Goal: Task Accomplishment & Management: Manage account settings

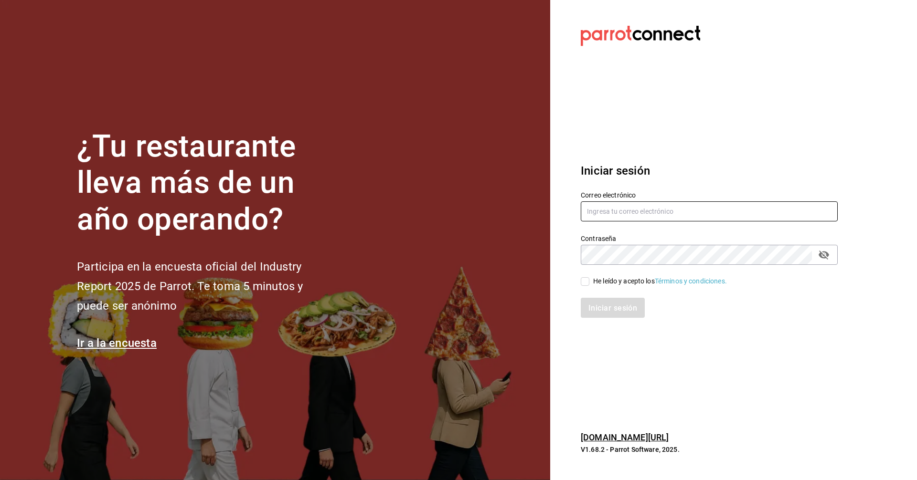
click at [649, 209] on input "text" at bounding box center [708, 211] width 257 height 20
type input "peterlunch@cdmx.com"
click at [586, 285] on input "He leído y acepto los Términos y condiciones." at bounding box center [584, 281] width 9 height 9
checkbox input "true"
click at [602, 313] on button "Iniciar sesión" at bounding box center [612, 308] width 65 height 20
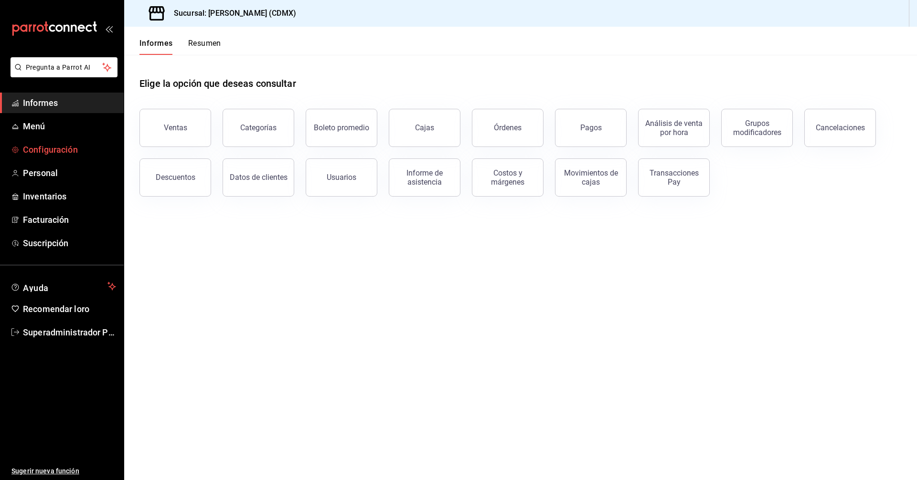
click at [45, 149] on font "Configuración" at bounding box center [50, 150] width 55 height 10
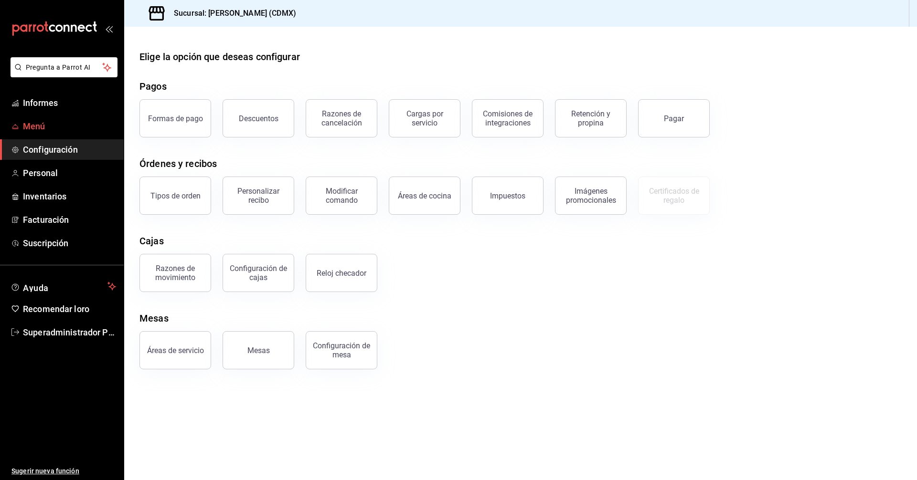
click at [40, 129] on font "Menú" at bounding box center [34, 126] width 22 height 10
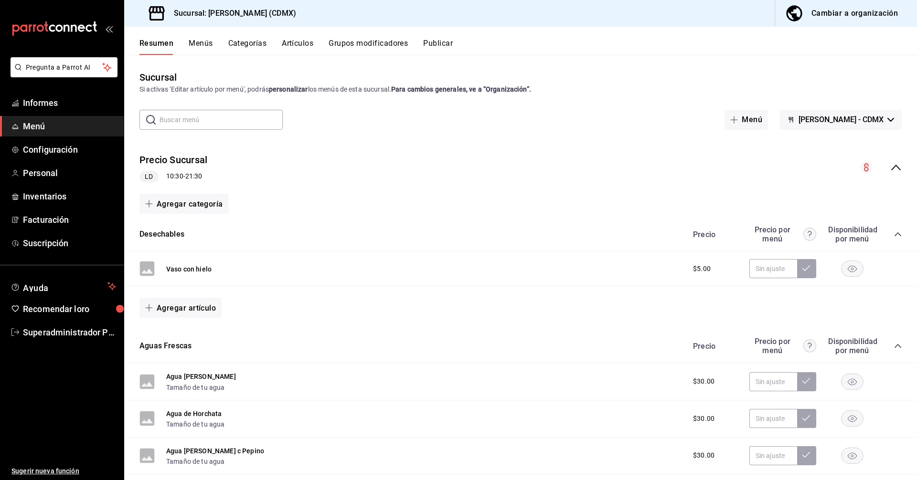
click at [196, 42] on font "Menús" at bounding box center [201, 43] width 24 height 9
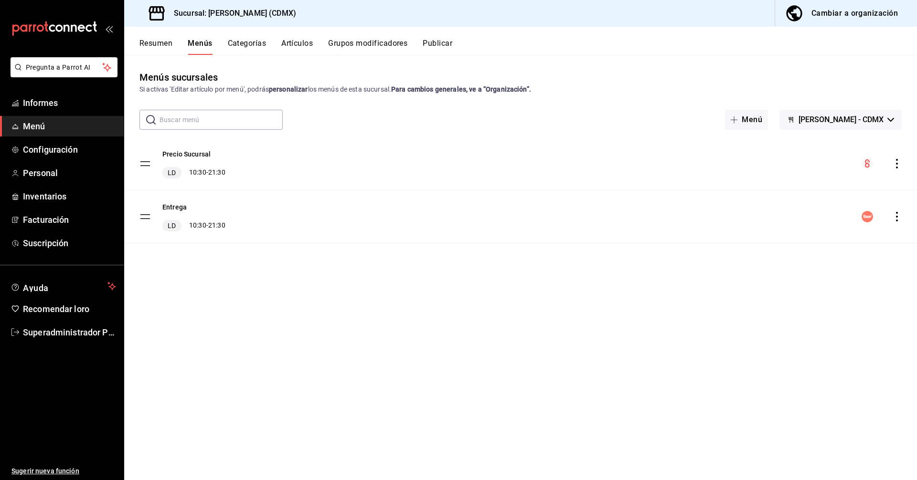
click at [898, 217] on icon "comportamiento" at bounding box center [897, 217] width 10 height 10
click at [777, 232] on li "Editar" at bounding box center [812, 238] width 149 height 20
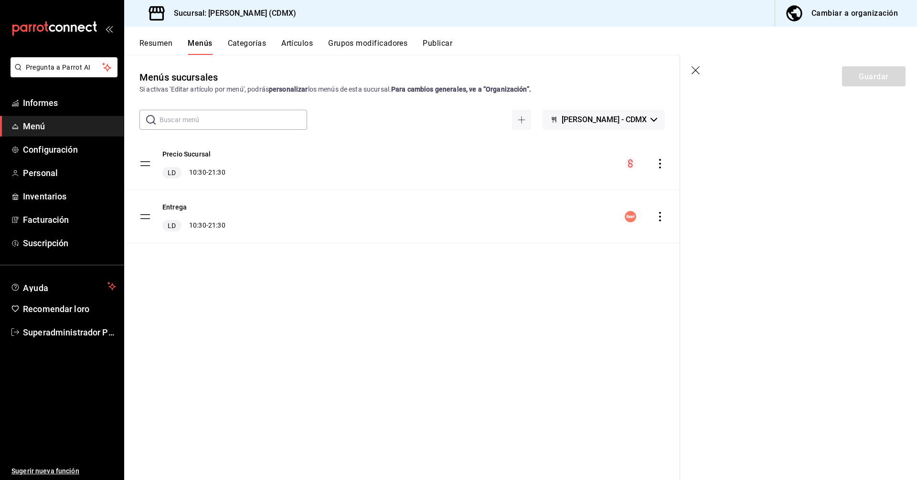
click at [664, 217] on icon "comportamiento" at bounding box center [660, 217] width 10 height 10
click at [537, 238] on font "Editar" at bounding box center [535, 237] width 18 height 8
click at [181, 206] on font "Entrega" at bounding box center [174, 208] width 24 height 8
click at [658, 219] on icon "comportamiento" at bounding box center [660, 217] width 10 height 10
click at [554, 280] on font "Previsualizar" at bounding box center [545, 277] width 39 height 8
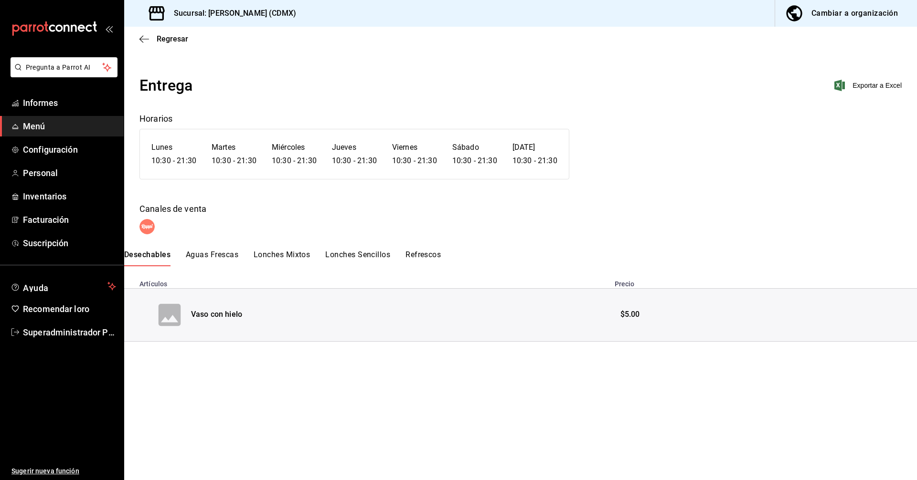
click at [203, 253] on font "Aguas Frescas" at bounding box center [212, 254] width 53 height 9
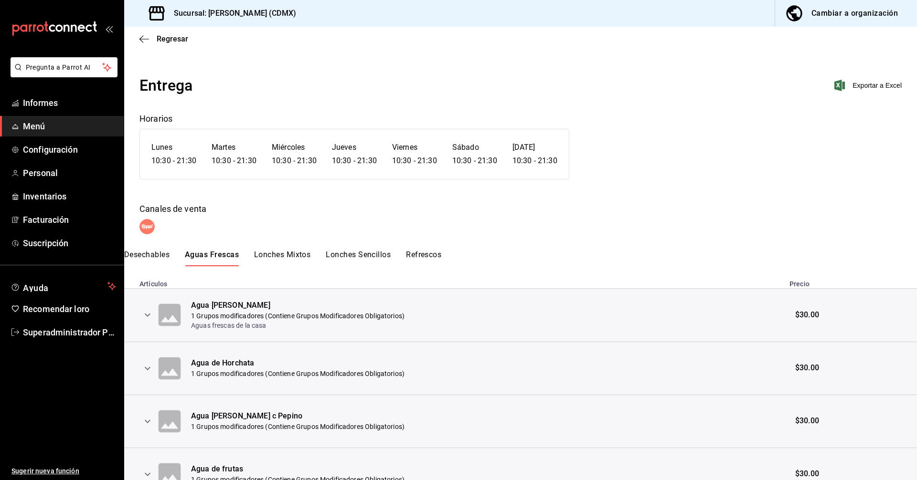
click at [165, 255] on font "Desechables" at bounding box center [146, 254] width 45 height 9
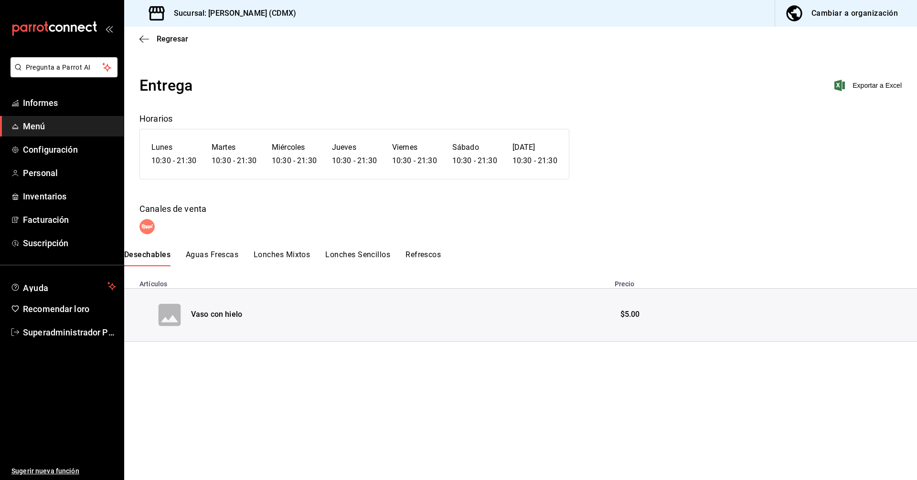
click at [219, 251] on font "Aguas Frescas" at bounding box center [212, 254] width 53 height 9
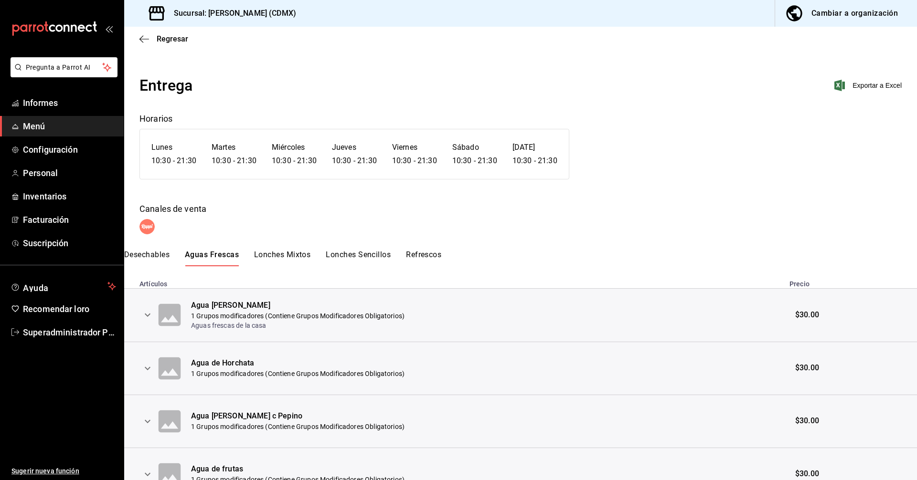
click at [275, 253] on font "Lonches Mixtos" at bounding box center [282, 254] width 56 height 9
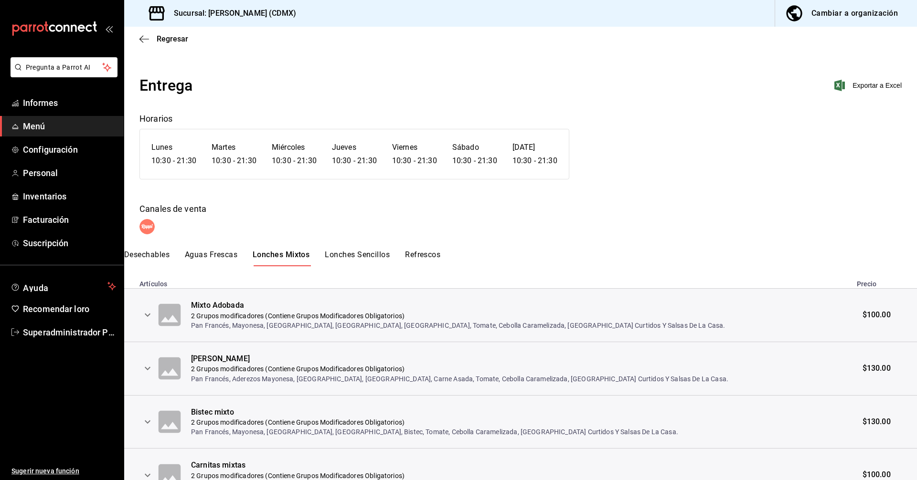
click at [359, 250] on font "Lonches Sencillos" at bounding box center [357, 254] width 65 height 9
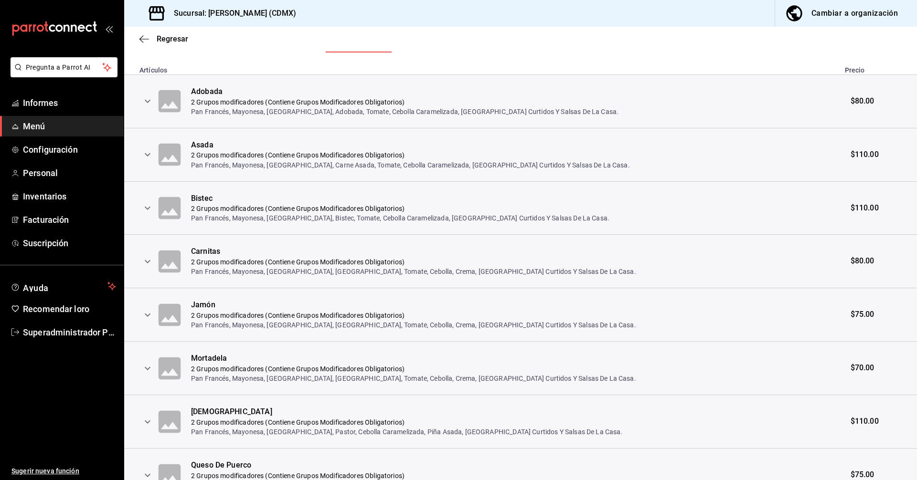
scroll to position [143, 0]
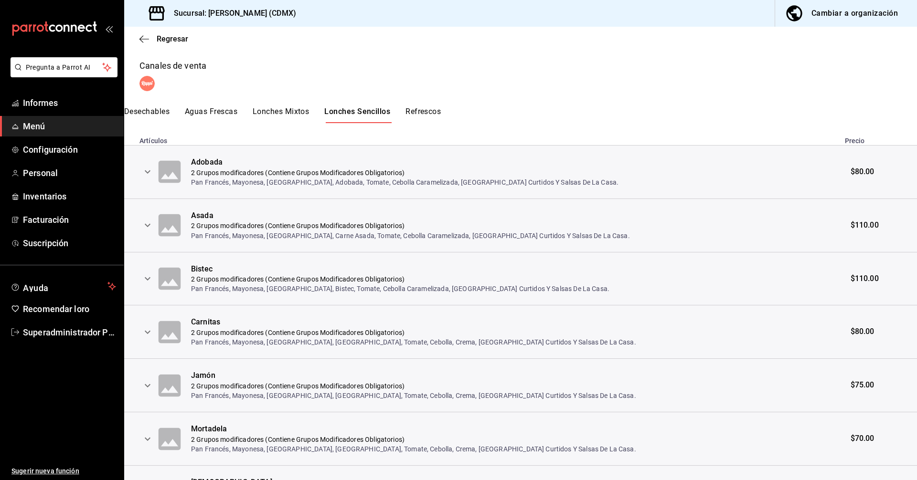
click at [153, 174] on button "expandir fila" at bounding box center [147, 172] width 16 height 16
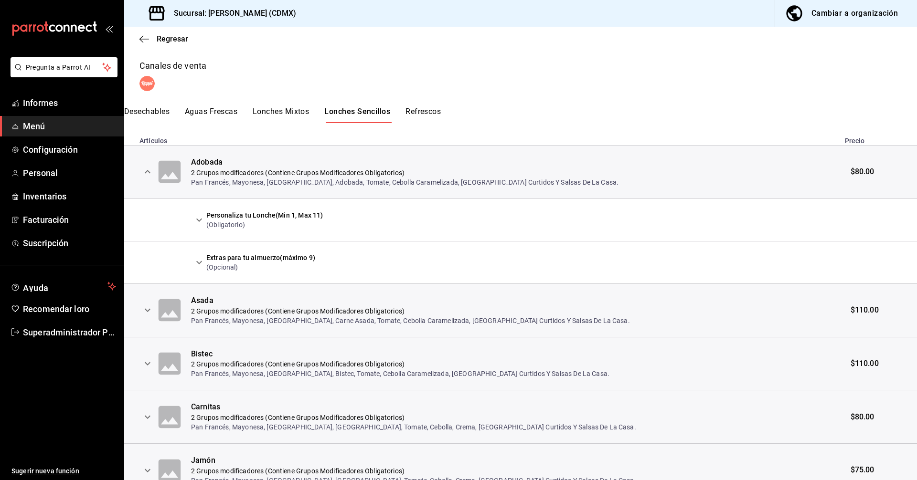
click at [199, 219] on icon "expandir fila" at bounding box center [198, 219] width 11 height 11
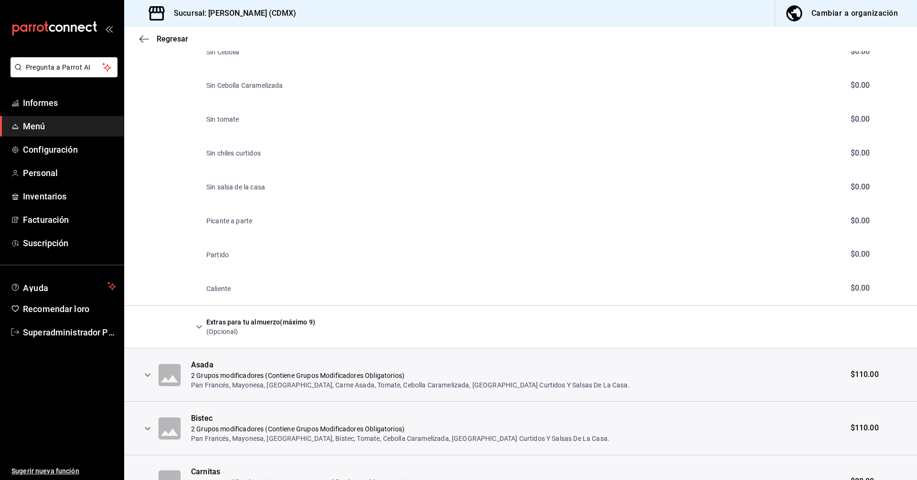
scroll to position [573, 0]
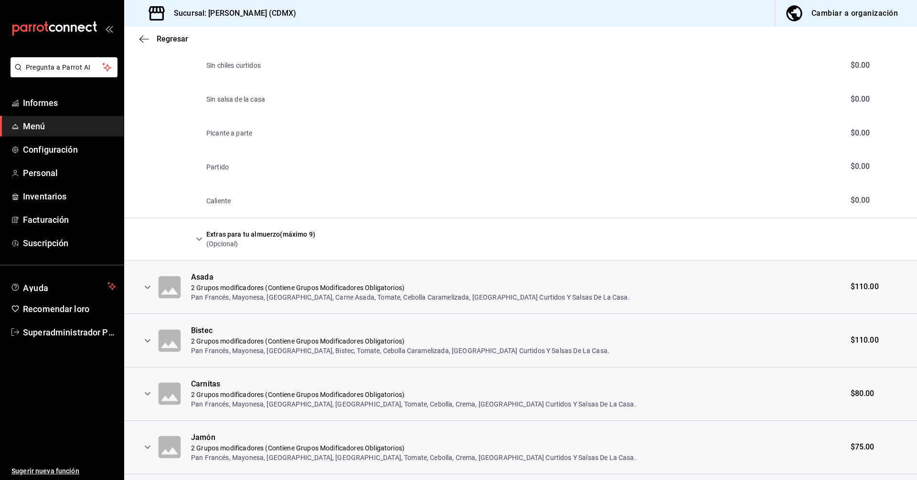
click at [200, 237] on icon "expandir fila" at bounding box center [198, 238] width 11 height 11
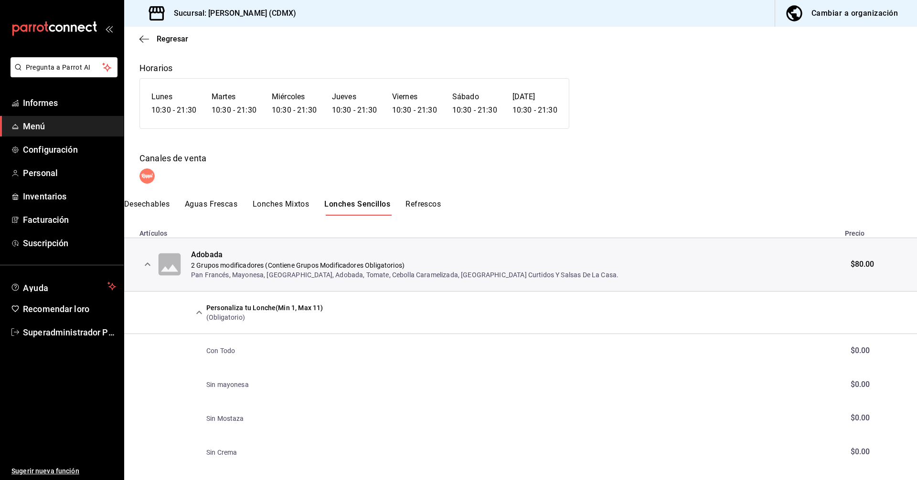
scroll to position [0, 0]
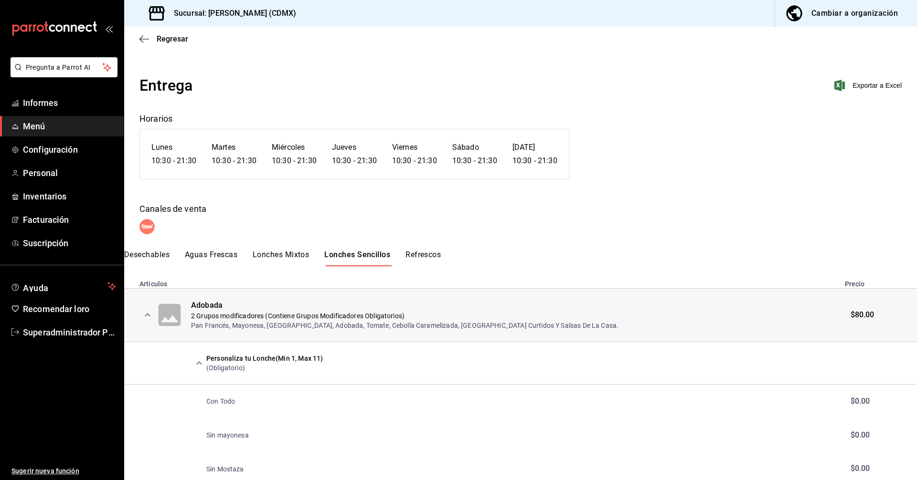
click at [145, 314] on icon "expandir fila" at bounding box center [147, 314] width 11 height 11
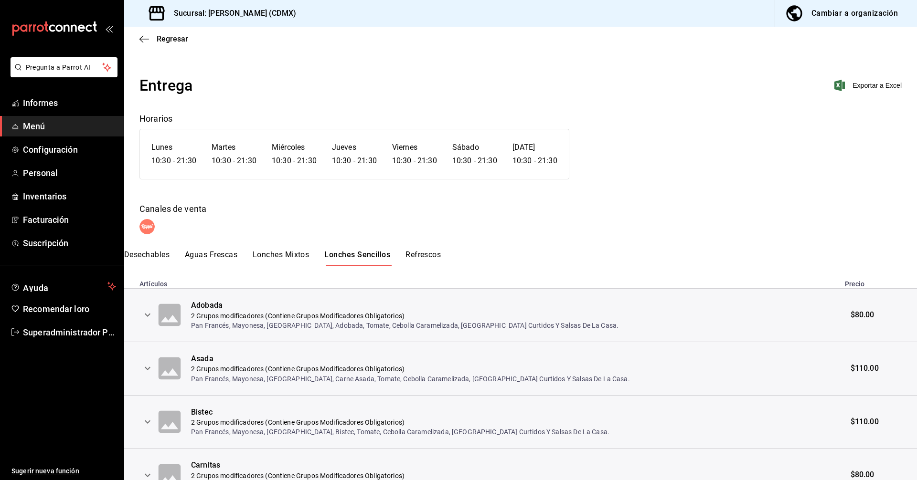
click at [427, 252] on font "Refrescos" at bounding box center [422, 254] width 35 height 9
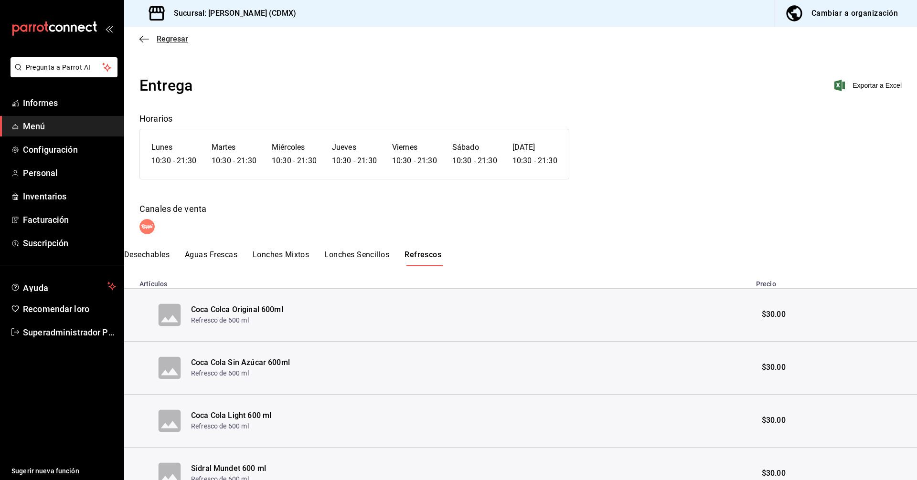
click at [143, 39] on icon "button" at bounding box center [144, 39] width 10 height 0
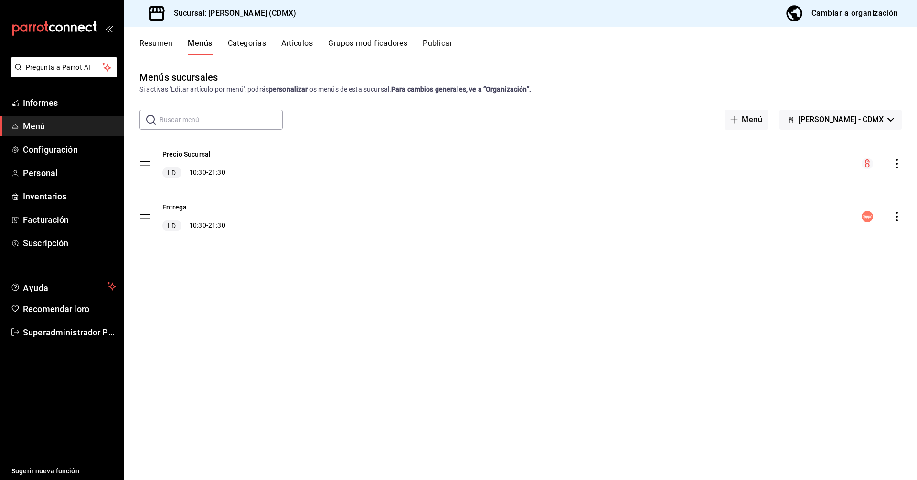
click at [294, 45] on font "Artículos" at bounding box center [297, 43] width 32 height 9
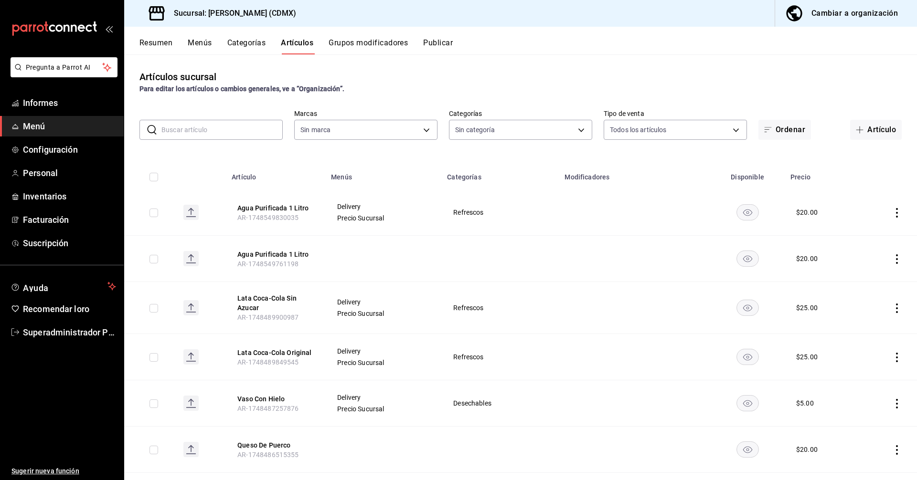
type input "2846ecd2-1ab1-471f-a8a8-cb2173088fbe"
type input "20d43c7a-5c3a-4a88-8b71-3b3b3165dbc2,82ca683c-7bce-48da-b056-d8519fd5e0a4,52378…"
click at [199, 42] on font "Menús" at bounding box center [200, 43] width 24 height 9
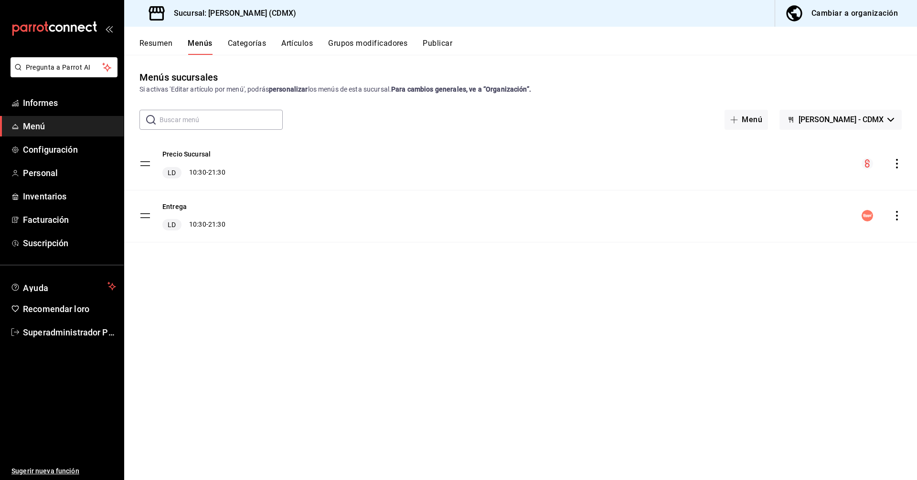
click at [142, 213] on tbody "Precio Sucursal LD 10:30 - 21:30 Entrega LD 10:30 - 21:30" at bounding box center [520, 190] width 792 height 106
click at [147, 214] on tbody "Precio Sucursal LD 10:30 - 21:30 Entrega LD 10:30 - 21:30" at bounding box center [520, 190] width 792 height 106
click at [165, 205] on font "Entrega" at bounding box center [174, 208] width 24 height 8
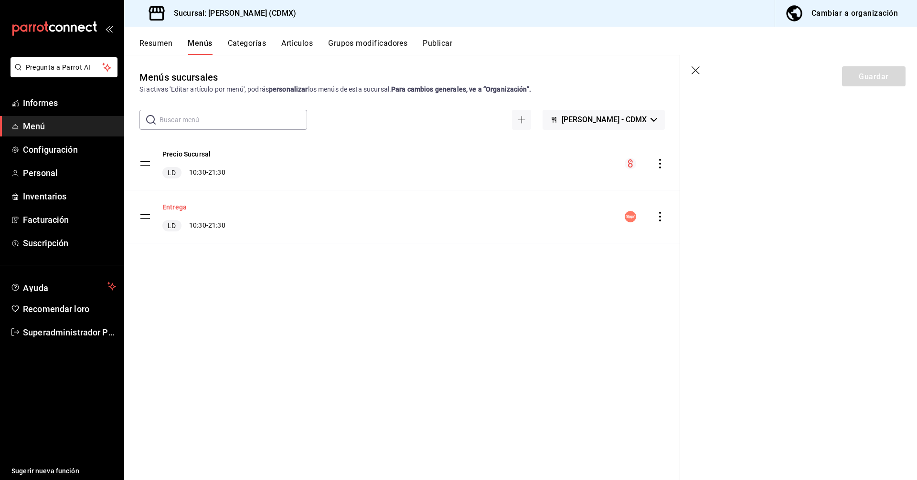
click at [176, 206] on font "Entrega" at bounding box center [174, 208] width 24 height 8
click at [661, 218] on icon "comportamiento" at bounding box center [660, 217] width 10 height 10
click at [532, 242] on span "Editar" at bounding box center [584, 237] width 116 height 10
click at [777, 145] on section "Guardar" at bounding box center [798, 267] width 237 height 425
click at [877, 11] on font "Cambiar a organización" at bounding box center [854, 13] width 86 height 9
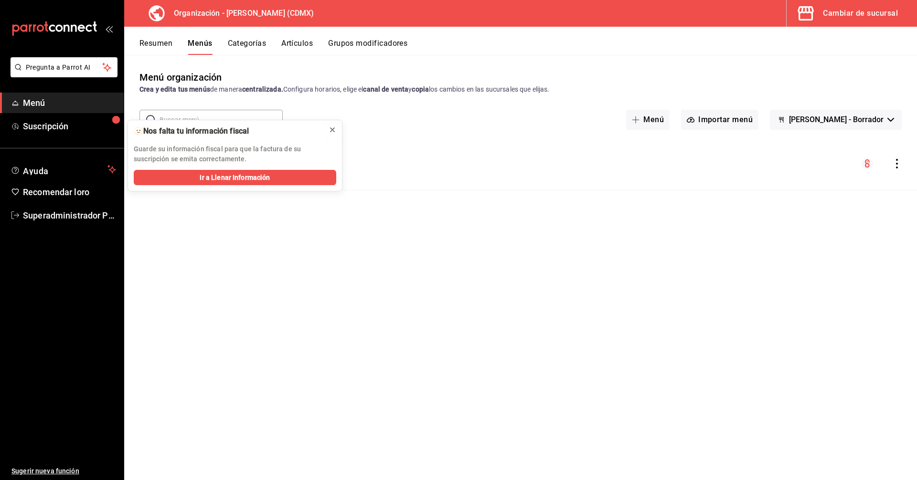
click at [332, 129] on icon at bounding box center [332, 130] width 8 height 8
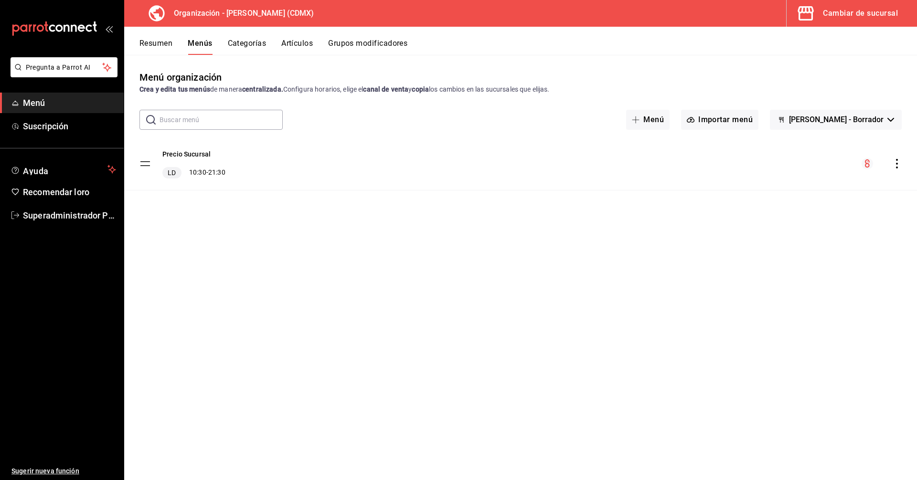
click at [47, 103] on span "Menú" at bounding box center [69, 102] width 93 height 13
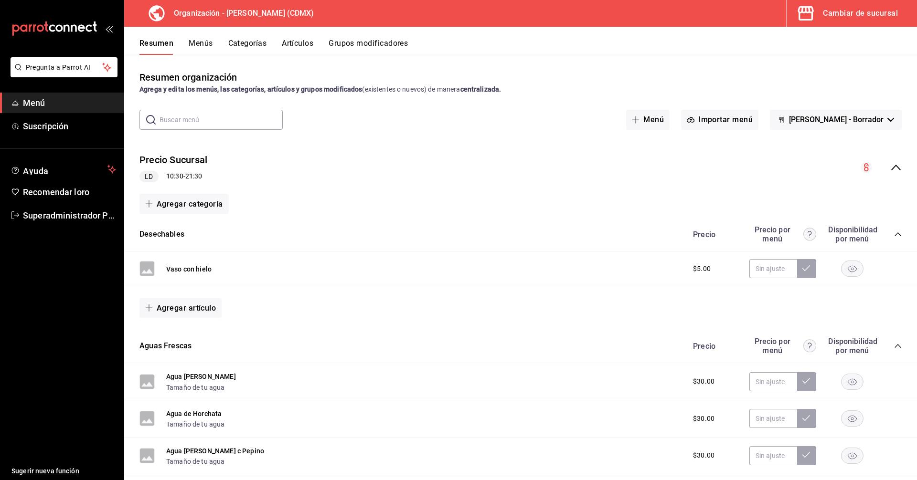
click at [197, 46] on font "Menús" at bounding box center [201, 43] width 24 height 9
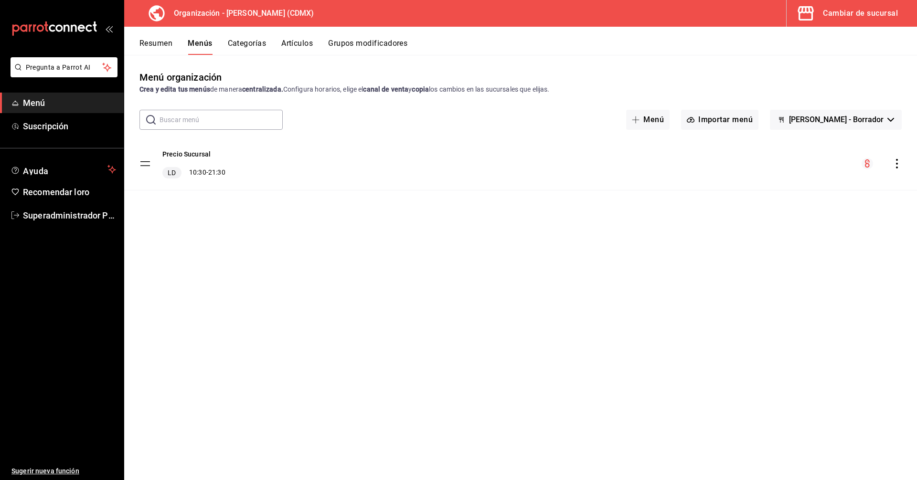
click at [888, 123] on button "Peter Lunch - Borrador" at bounding box center [836, 120] width 132 height 20
click at [862, 91] on div at bounding box center [458, 240] width 917 height 480
click at [848, 16] on font "Cambiar de sucursal" at bounding box center [860, 13] width 75 height 9
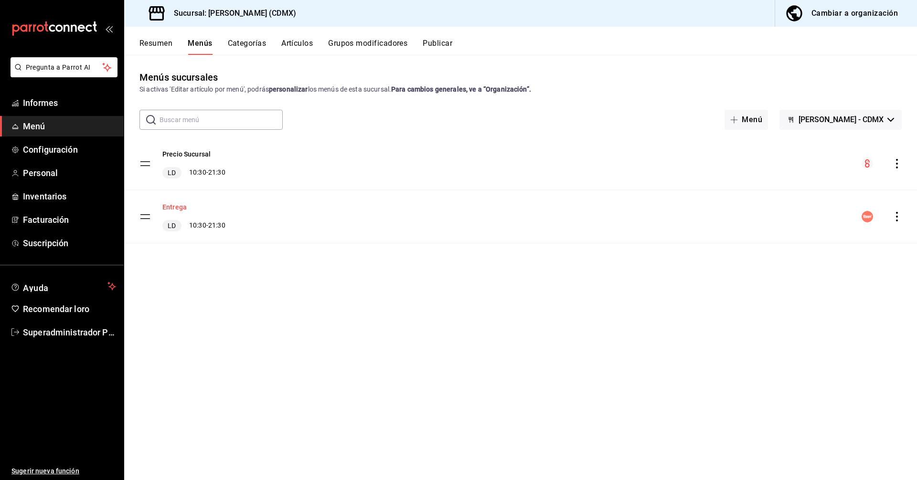
click at [175, 206] on font "Entrega" at bounding box center [174, 208] width 24 height 8
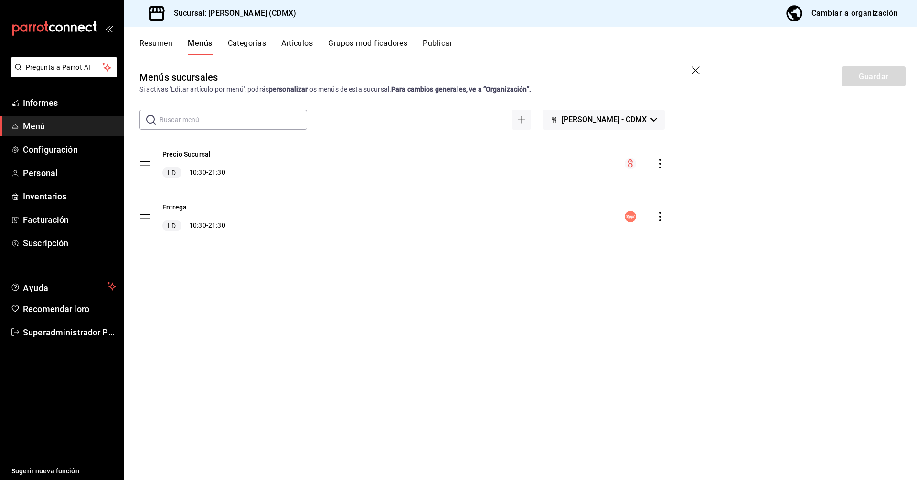
click at [187, 206] on div "Entrega LD 10:30 - 21:30" at bounding box center [193, 217] width 63 height 30
click at [177, 206] on font "Entrega" at bounding box center [174, 208] width 24 height 8
click at [174, 208] on font "Entrega" at bounding box center [174, 208] width 24 height 8
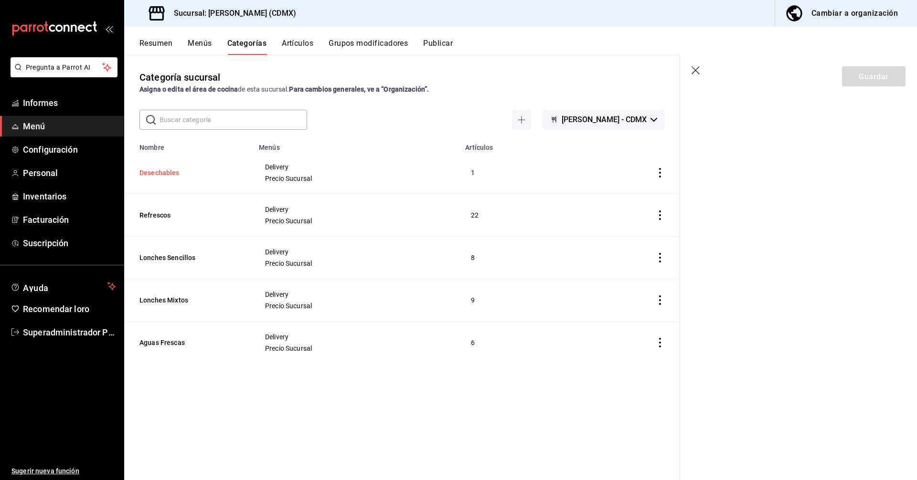
click at [160, 174] on button "Desechables" at bounding box center [186, 173] width 95 height 10
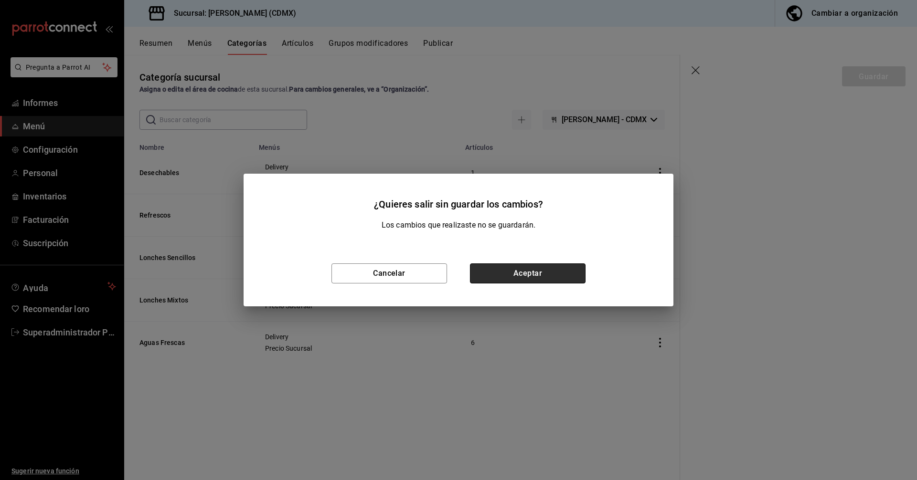
click at [536, 276] on button "Aceptar" at bounding box center [528, 274] width 116 height 20
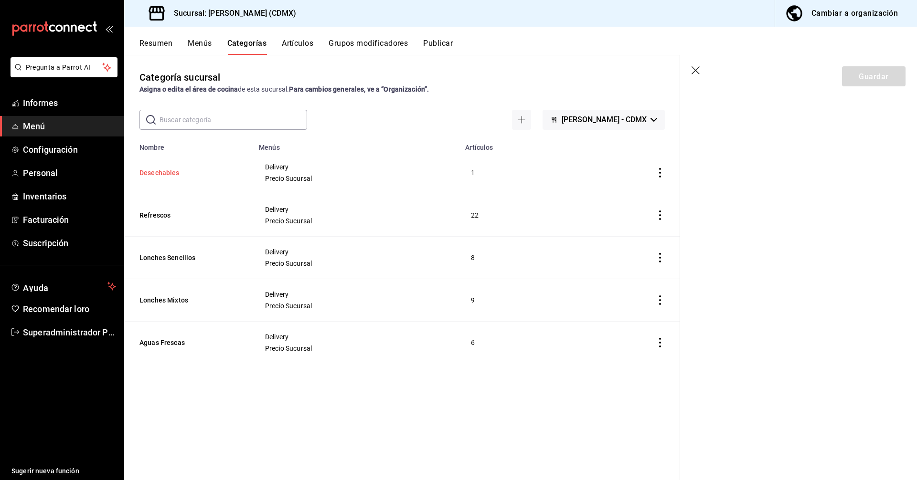
click at [164, 176] on button "Desechables" at bounding box center [186, 173] width 95 height 10
click at [662, 174] on icon "actions" at bounding box center [660, 173] width 10 height 10
click at [628, 237] on font "Eliminar" at bounding box center [631, 234] width 24 height 8
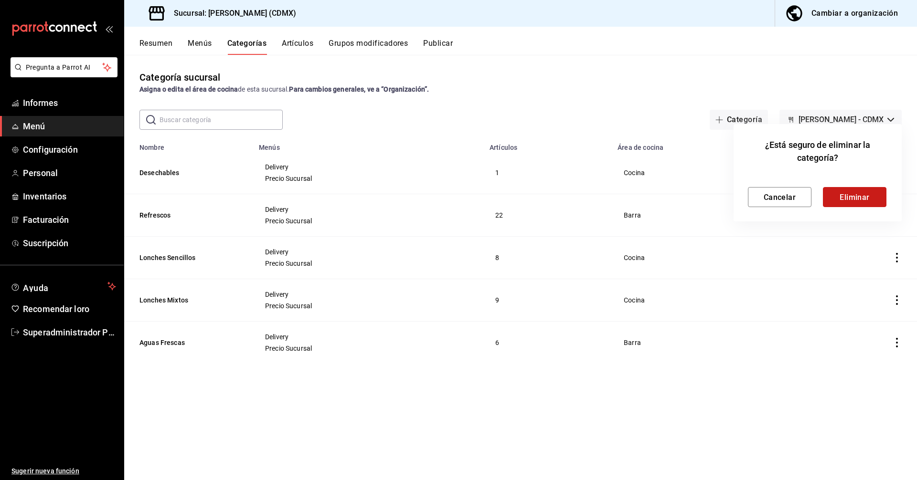
click at [867, 201] on font "Eliminar" at bounding box center [854, 196] width 30 height 9
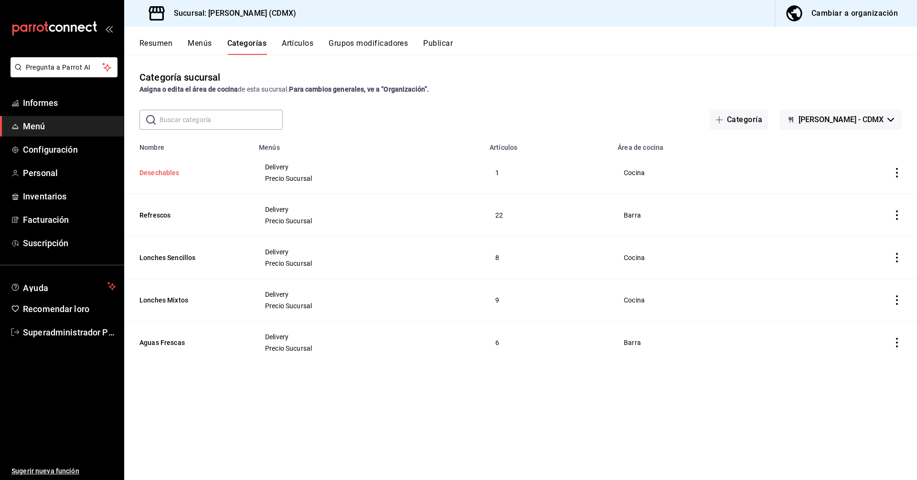
click at [174, 173] on button "Desechables" at bounding box center [186, 173] width 95 height 10
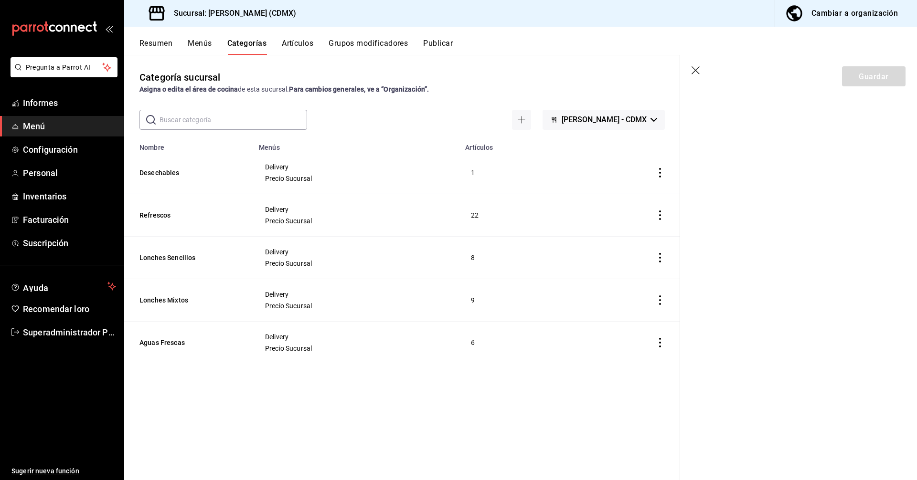
click at [300, 46] on font "Artículos" at bounding box center [298, 43] width 32 height 9
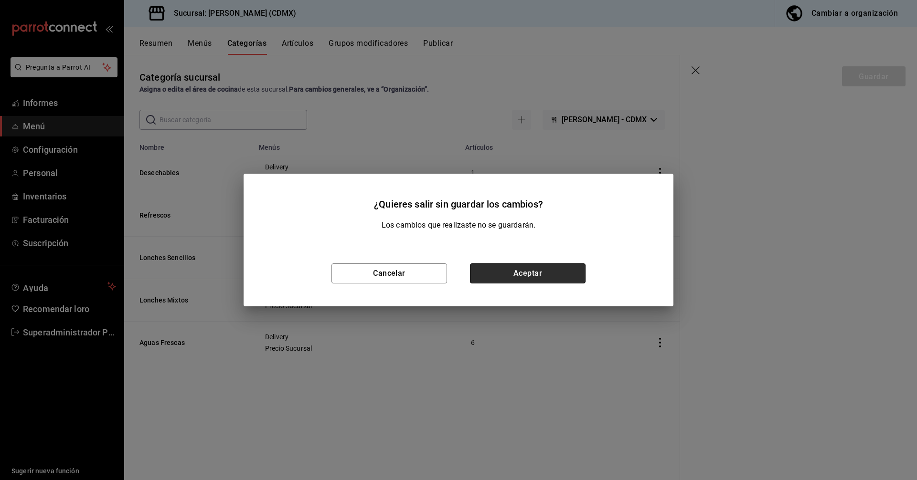
click at [516, 280] on button "Aceptar" at bounding box center [528, 274] width 116 height 20
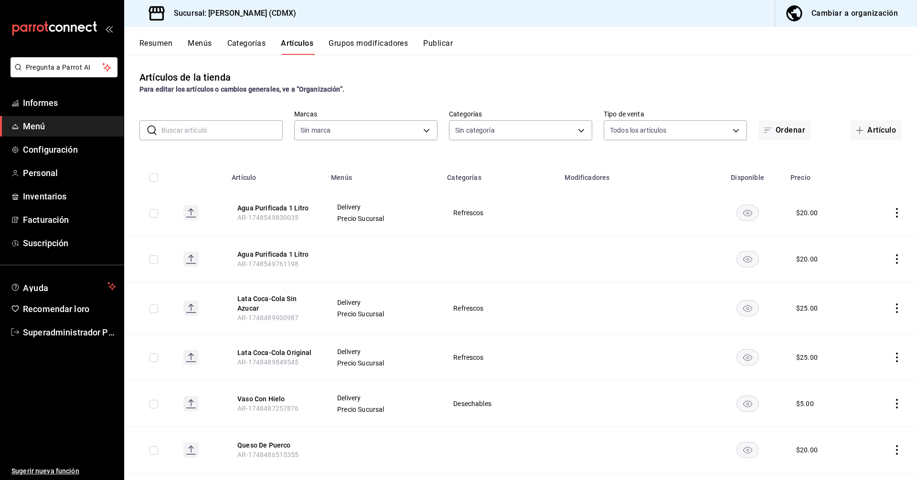
type input "20d43c7a-5c3a-4a88-8b71-3b3b3165dbc2,82ca683c-7bce-48da-b056-d8519fd5e0a4,52378…"
type input "2846ecd2-1ab1-471f-a8a8-cb2173088fbe"
click at [357, 43] on font "Grupos modificadores" at bounding box center [367, 43] width 79 height 9
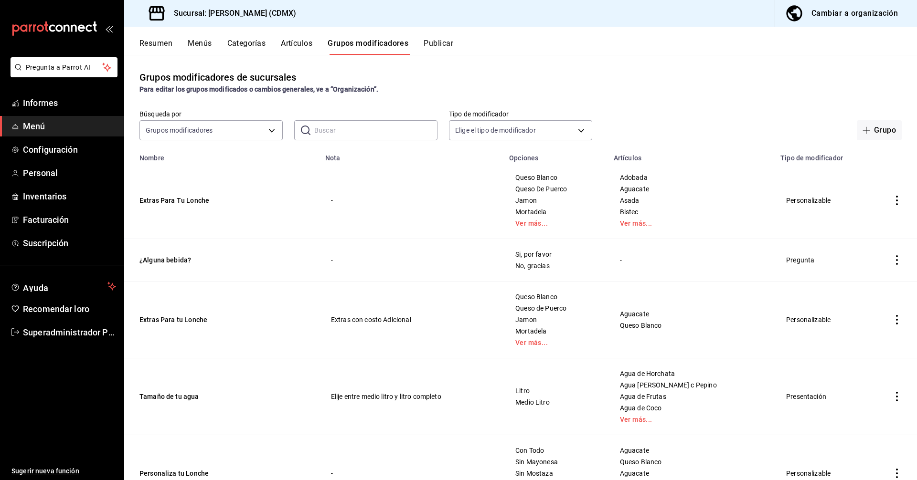
click at [292, 37] on div "Resumen Menús Categorías Artículos Grupos modificadores Publicar" at bounding box center [520, 41] width 792 height 28
click at [294, 46] on font "Artículos" at bounding box center [297, 43] width 32 height 9
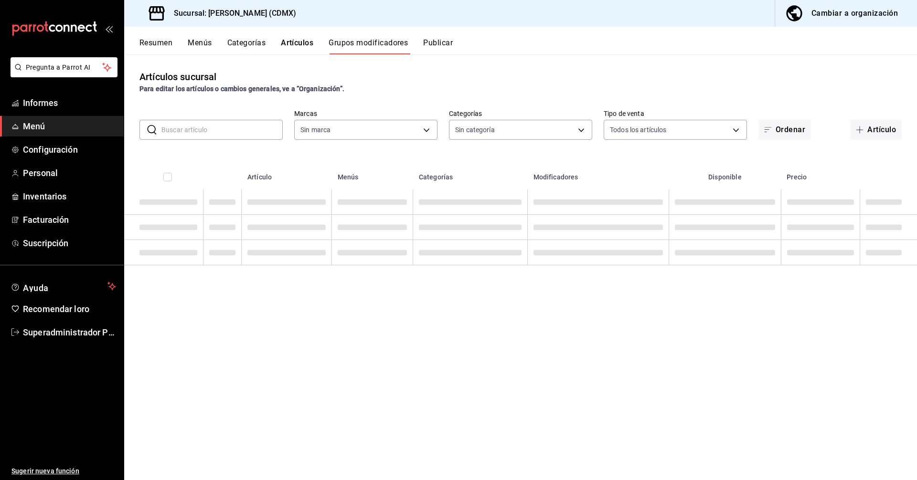
type input "2846ecd2-1ab1-471f-a8a8-cb2173088fbe"
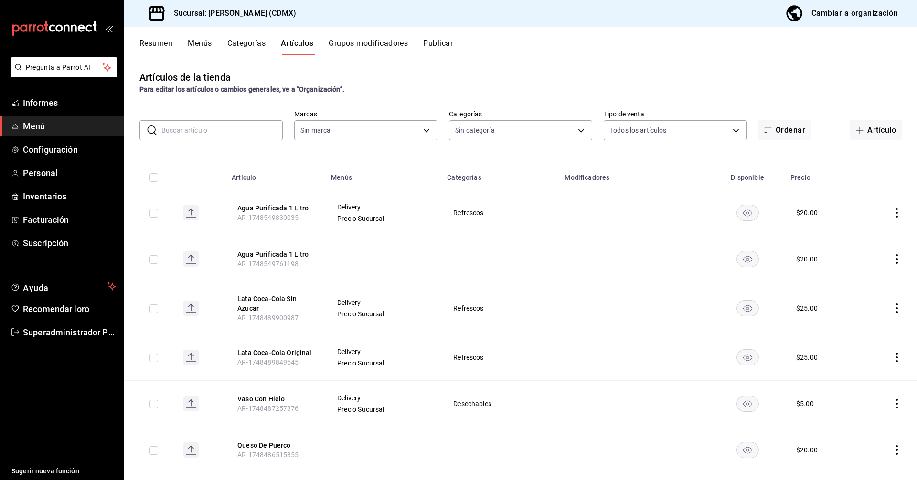
type input "20d43c7a-5c3a-4a88-8b71-3b3b3165dbc2,82ca683c-7bce-48da-b056-d8519fd5e0a4,52378…"
type input "2846ecd2-1ab1-471f-a8a8-cb2173088fbe"
click at [245, 44] on font "Categorías" at bounding box center [246, 43] width 39 height 9
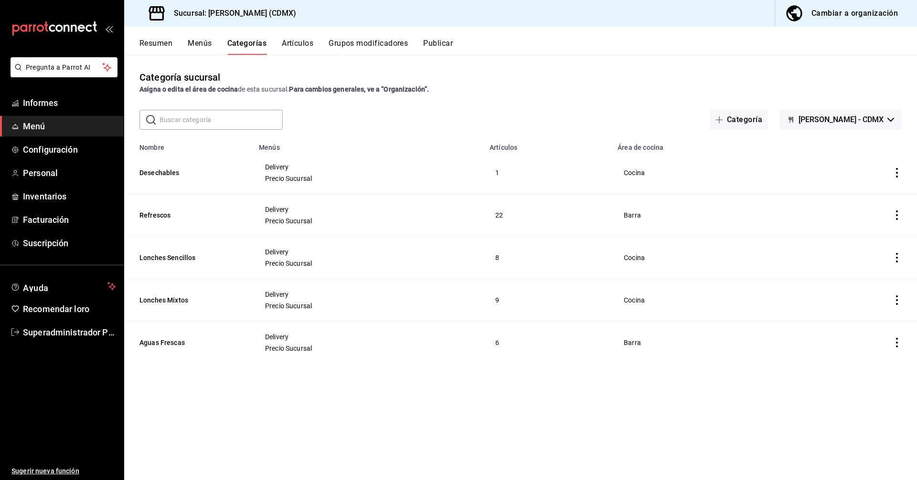
click at [198, 43] on font "Menús" at bounding box center [200, 43] width 24 height 9
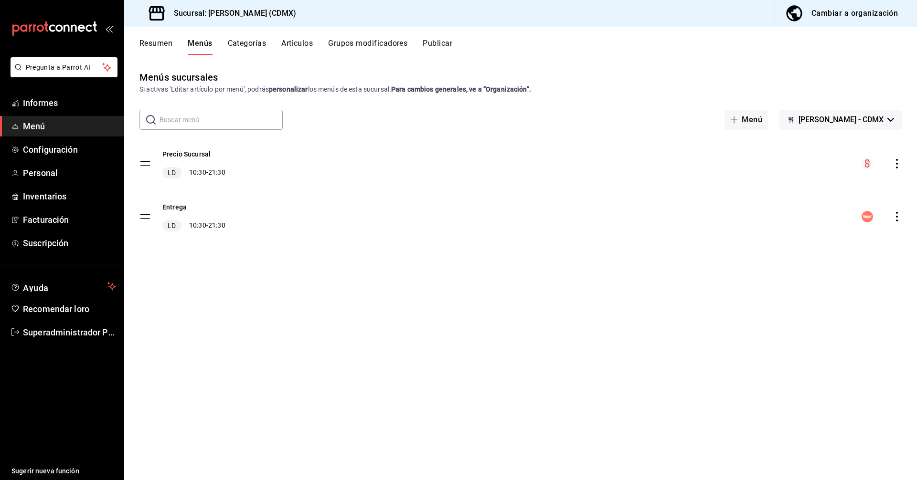
click at [158, 42] on font "Resumen" at bounding box center [155, 43] width 33 height 9
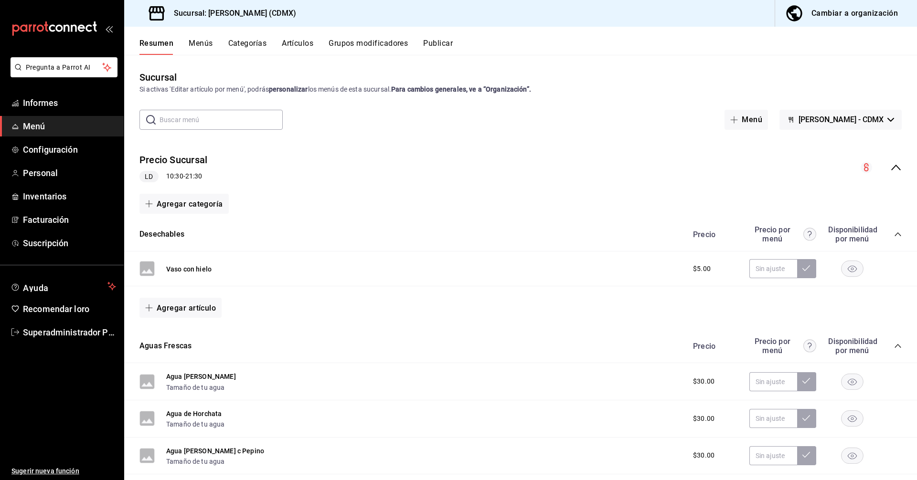
click at [219, 43] on div "Resumen Menús Categorías Artículos Grupos modificadores Publicar" at bounding box center [527, 46] width 777 height 17
click at [209, 44] on font "Menús" at bounding box center [201, 43] width 24 height 9
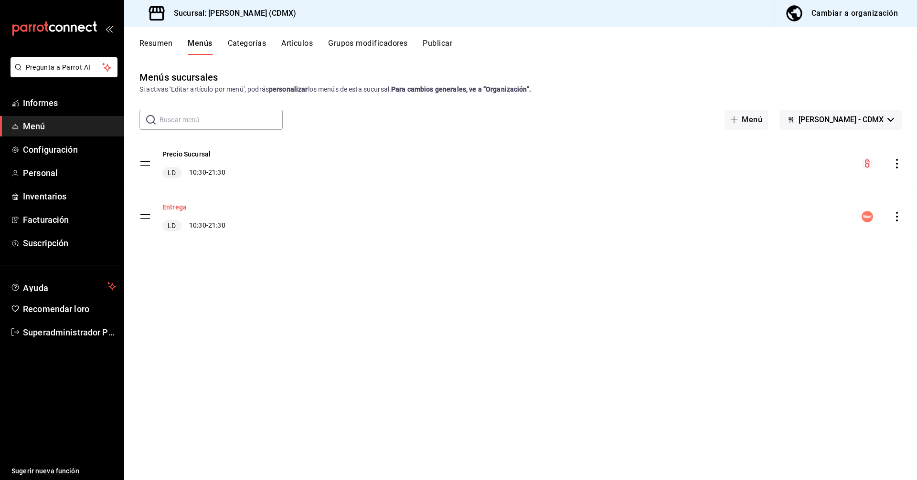
click at [169, 204] on font "Entrega" at bounding box center [174, 208] width 24 height 8
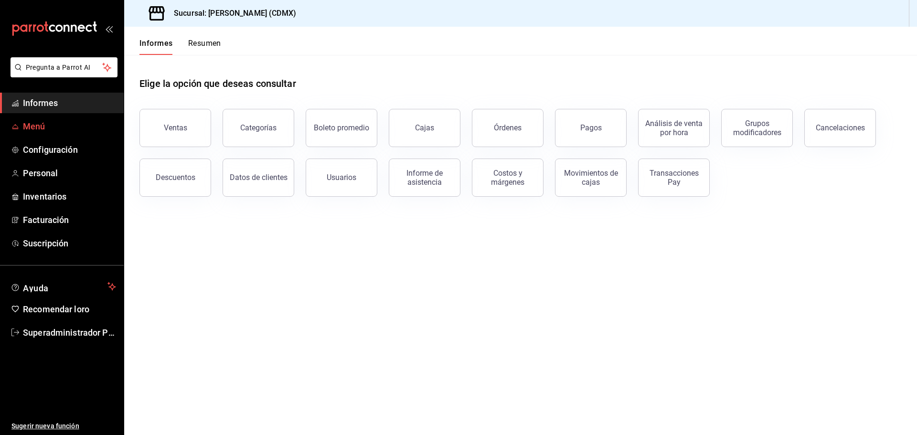
click at [51, 125] on span "Menú" at bounding box center [69, 126] width 93 height 13
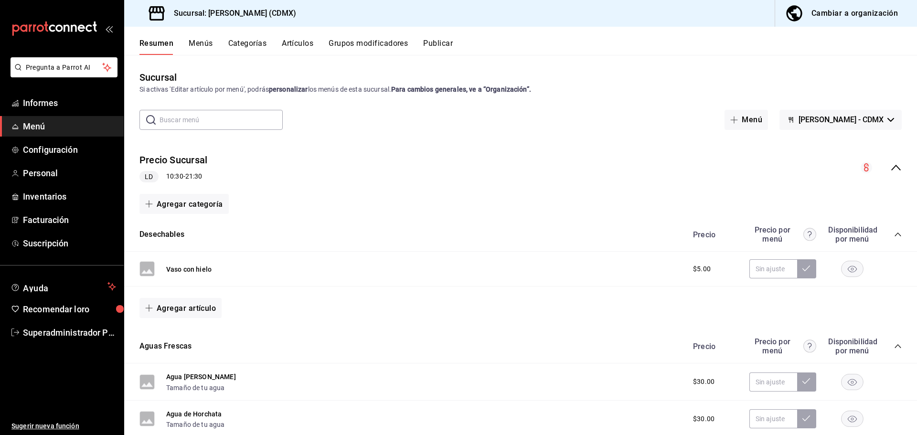
click at [200, 42] on font "Menús" at bounding box center [201, 43] width 24 height 9
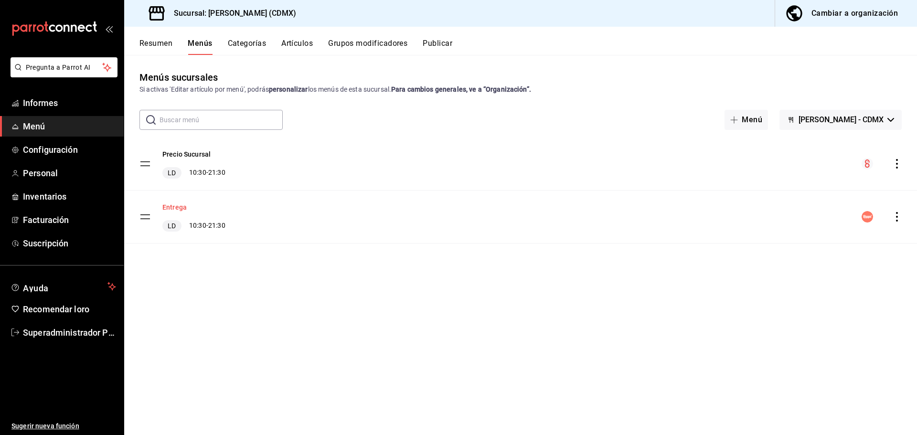
click at [174, 207] on font "Entrega" at bounding box center [174, 208] width 24 height 8
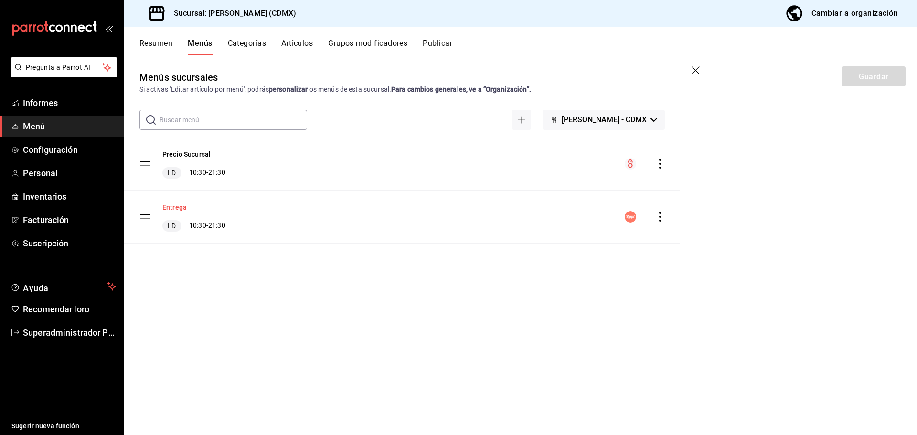
click at [179, 204] on font "Entrega" at bounding box center [174, 208] width 24 height 8
drag, startPoint x: 179, startPoint y: 203, endPoint x: 153, endPoint y: 278, distance: 79.3
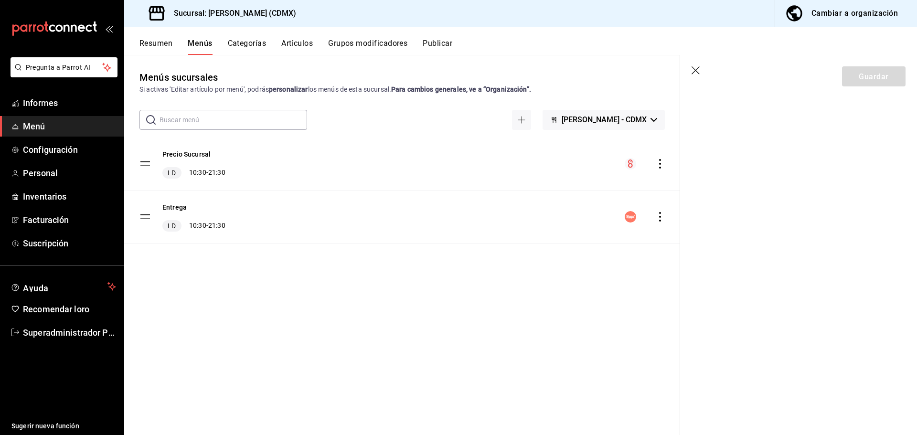
click at [153, 278] on div "Menús sucursales Si activas 'Editar artículo por menú', podrás personalizar los…" at bounding box center [402, 252] width 556 height 365
click at [664, 215] on icon "comportamiento" at bounding box center [660, 217] width 10 height 10
click at [531, 234] on font "Editar" at bounding box center [535, 237] width 18 height 8
click at [659, 217] on icon "comportamiento" at bounding box center [660, 217] width 10 height 10
click at [568, 242] on span "Editar" at bounding box center [584, 237] width 116 height 10
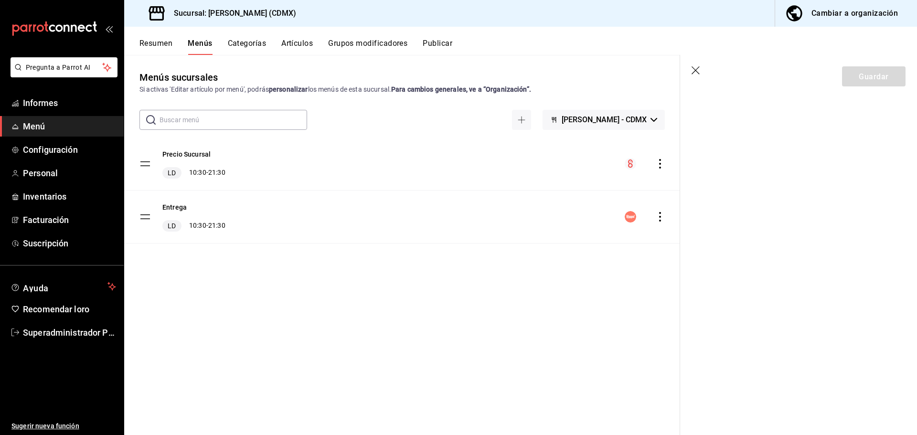
click at [663, 218] on icon "comportamiento" at bounding box center [660, 217] width 10 height 10
click at [692, 70] on div at bounding box center [458, 217] width 917 height 435
click at [695, 70] on icon "button" at bounding box center [696, 71] width 10 height 10
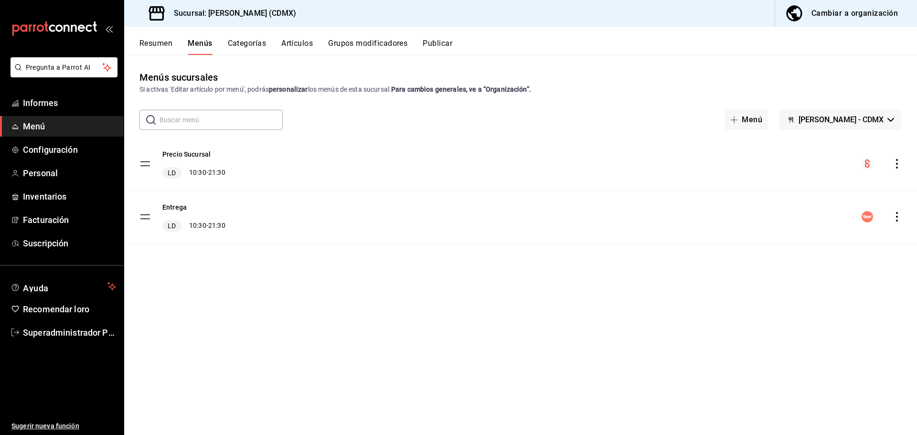
click at [894, 216] on icon "comportamiento" at bounding box center [897, 217] width 10 height 10
click at [779, 239] on font "Editar" at bounding box center [772, 237] width 18 height 8
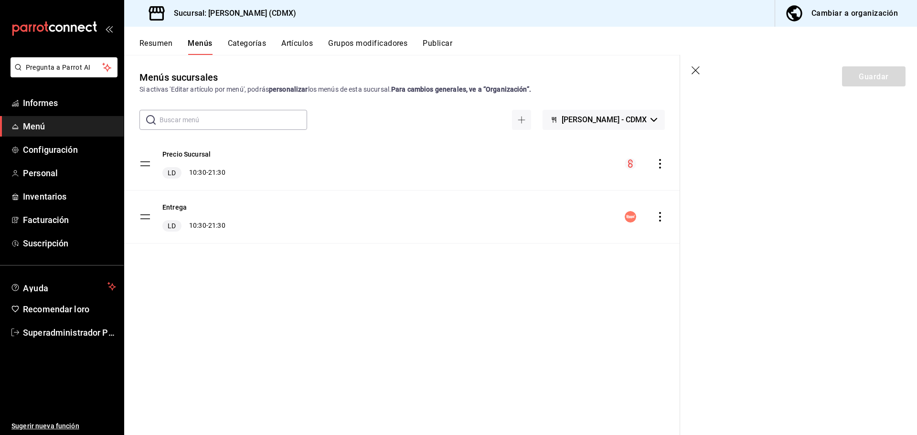
click at [658, 222] on div "Entrega LD 10:30 - 21:30" at bounding box center [402, 216] width 556 height 53
click at [660, 212] on icon "comportamiento" at bounding box center [660, 217] width 2 height 10
click at [561, 233] on span "Editar" at bounding box center [584, 237] width 116 height 10
click at [658, 217] on icon "comportamiento" at bounding box center [660, 217] width 10 height 10
click at [560, 238] on span "Editar" at bounding box center [584, 237] width 116 height 10
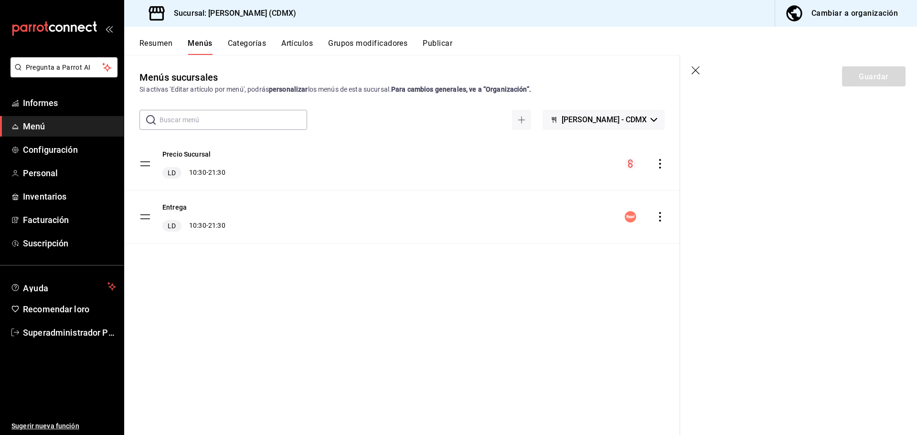
click at [696, 70] on icon "button" at bounding box center [696, 71] width 10 height 10
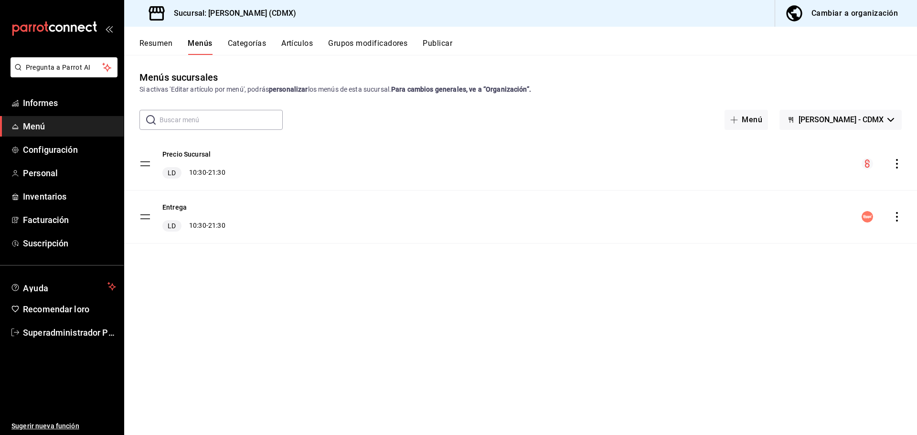
click at [899, 213] on icon "comportamiento" at bounding box center [897, 217] width 10 height 10
click at [759, 244] on li "Editar" at bounding box center [812, 238] width 149 height 20
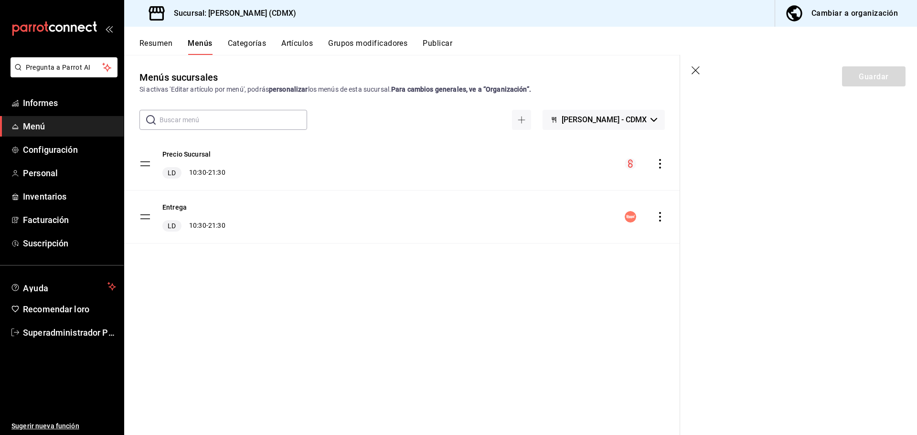
click at [697, 71] on icon "button" at bounding box center [696, 71] width 10 height 10
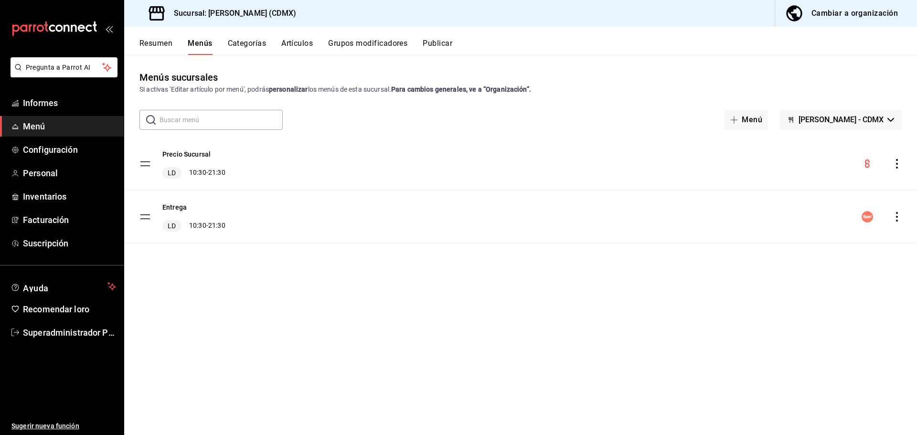
click at [901, 217] on icon "comportamiento" at bounding box center [897, 217] width 10 height 10
click at [799, 236] on span "Editar" at bounding box center [821, 237] width 116 height 10
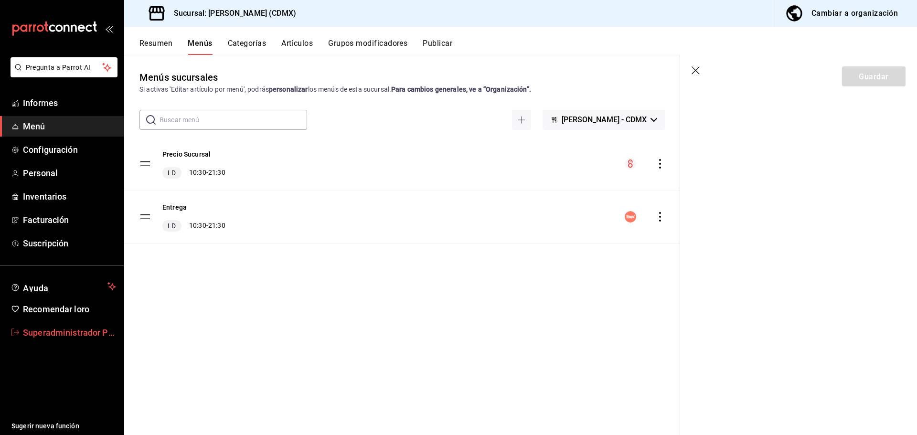
click at [71, 335] on font "Superadministrador Parrot" at bounding box center [75, 332] width 104 height 10
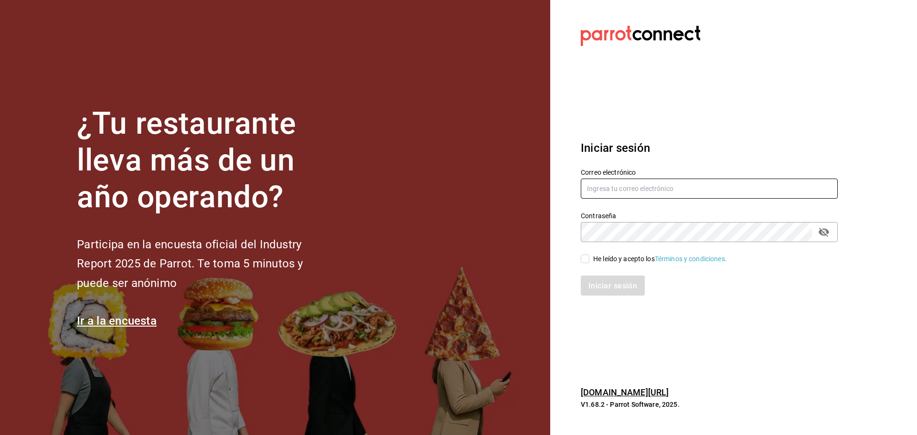
click at [735, 188] on input "text" at bounding box center [708, 189] width 257 height 20
type input "[EMAIL_ADDRESS][DOMAIN_NAME]"
click at [586, 256] on input "He leído y acepto los Términos y condiciones." at bounding box center [584, 258] width 9 height 9
checkbox input "true"
click at [603, 292] on button "Iniciar sesión" at bounding box center [612, 285] width 65 height 20
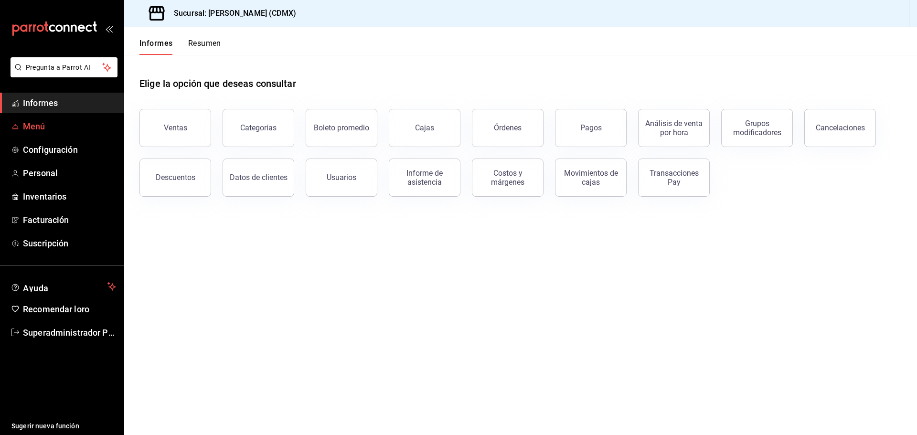
click at [42, 126] on font "Menú" at bounding box center [34, 126] width 22 height 10
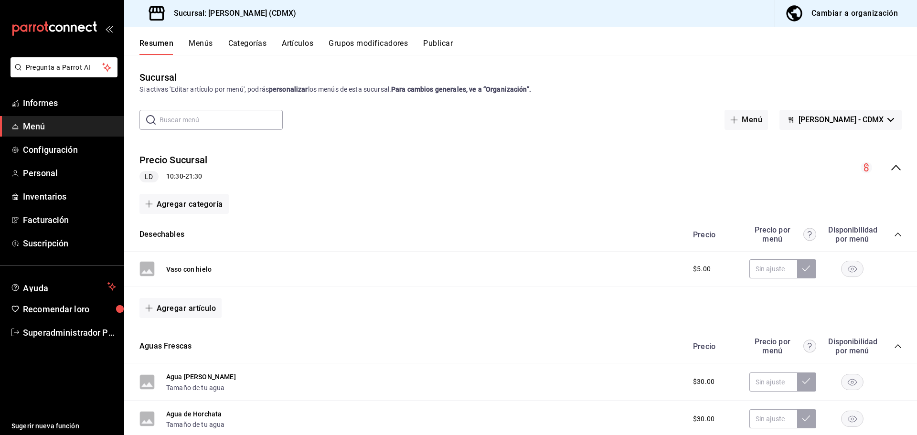
click at [197, 42] on font "Menús" at bounding box center [201, 43] width 24 height 9
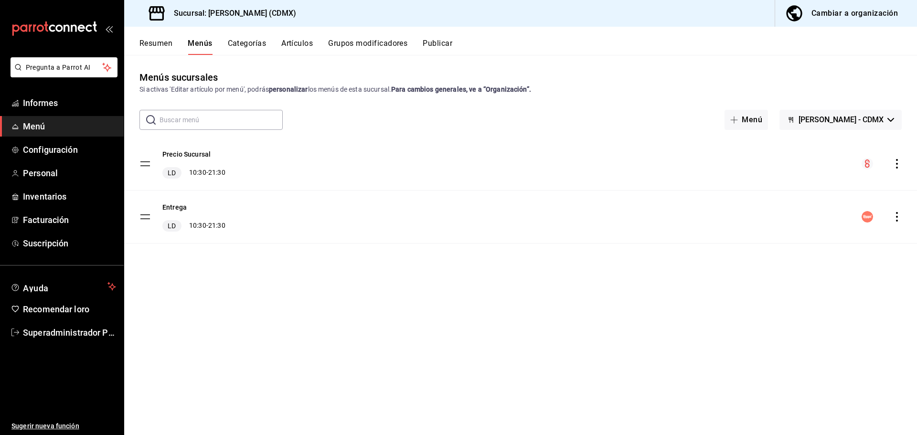
click at [898, 214] on icon "comportamiento" at bounding box center [897, 217] width 10 height 10
click at [773, 238] on font "Editar" at bounding box center [772, 237] width 18 height 8
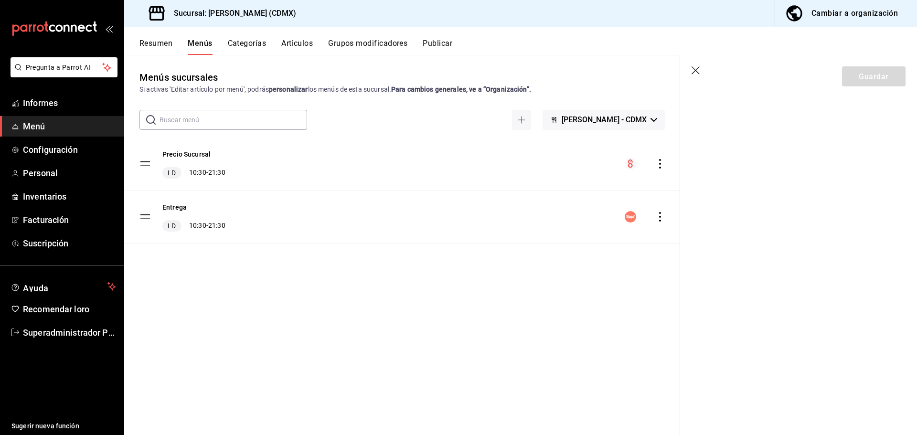
click at [659, 215] on icon "comportamiento" at bounding box center [660, 217] width 10 height 10
click at [541, 235] on font "Editar" at bounding box center [535, 237] width 18 height 8
click at [660, 217] on icon "comportamiento" at bounding box center [660, 217] width 10 height 10
click at [547, 243] on li "Editar" at bounding box center [575, 238] width 149 height 20
click at [659, 216] on icon "comportamiento" at bounding box center [660, 217] width 10 height 10
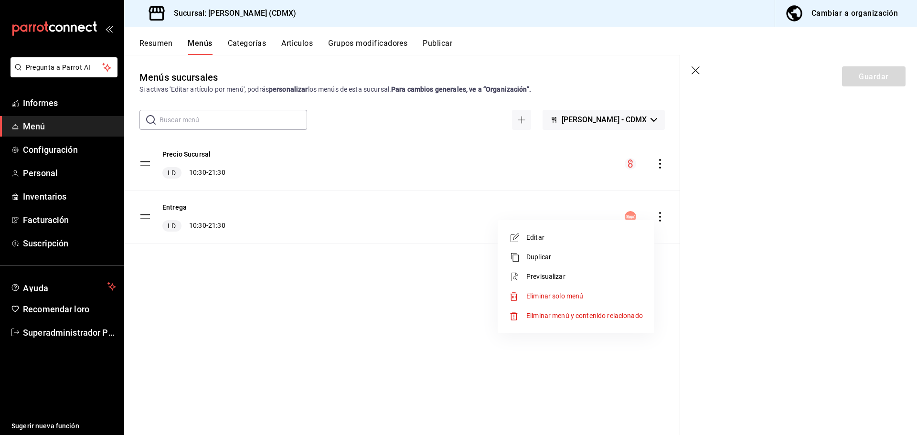
click at [562, 238] on span "Editar" at bounding box center [584, 237] width 116 height 10
click at [154, 46] on font "Resumen" at bounding box center [155, 43] width 33 height 9
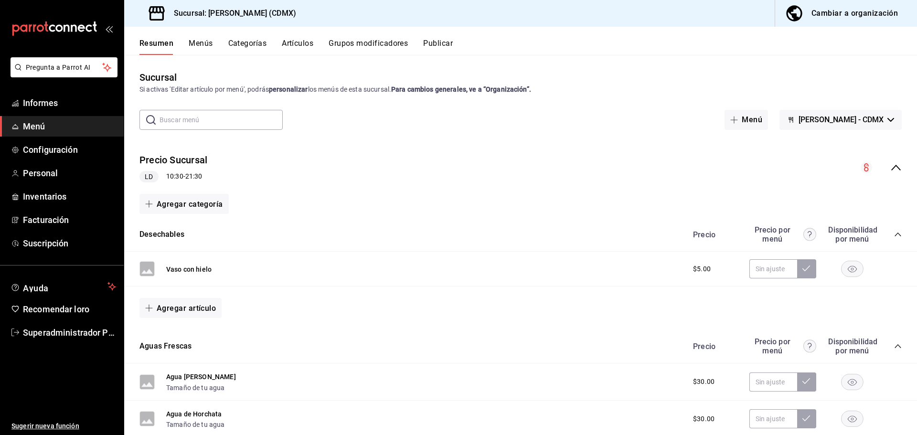
click at [206, 42] on font "Menús" at bounding box center [201, 43] width 24 height 9
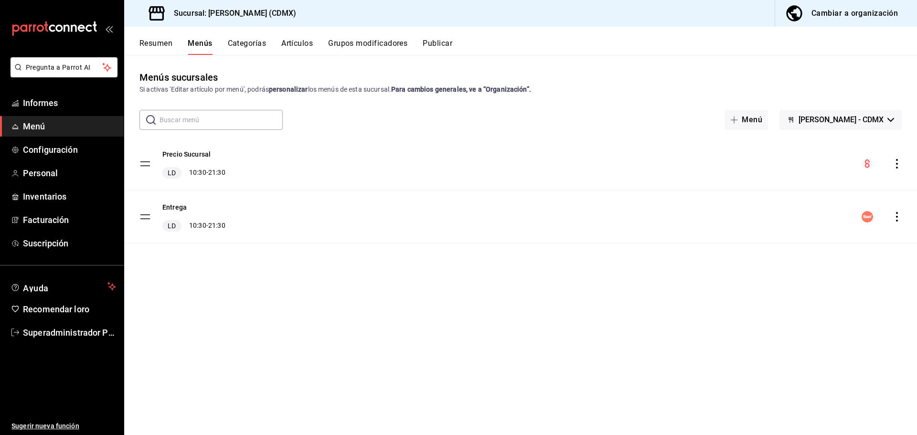
click at [899, 214] on icon "comportamiento" at bounding box center [897, 217] width 10 height 10
click at [798, 235] on span "Editar" at bounding box center [821, 237] width 116 height 10
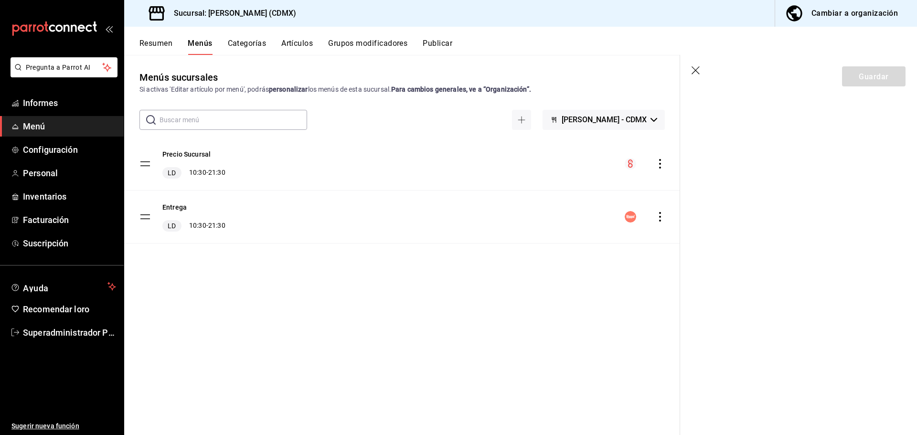
click at [660, 216] on icon "comportamiento" at bounding box center [660, 217] width 2 height 10
click at [558, 236] on span "Editar" at bounding box center [584, 237] width 116 height 10
click at [61, 285] on span "Ayuda" at bounding box center [63, 286] width 81 height 11
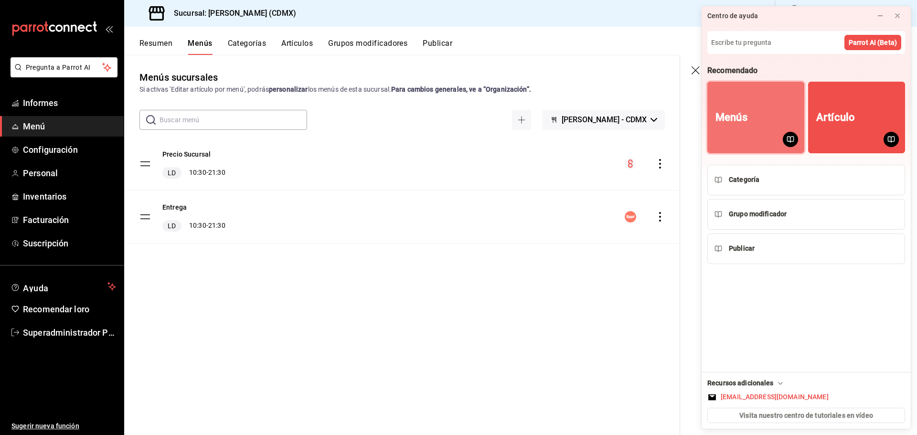
click at [738, 109] on button "Menús" at bounding box center [755, 118] width 97 height 72
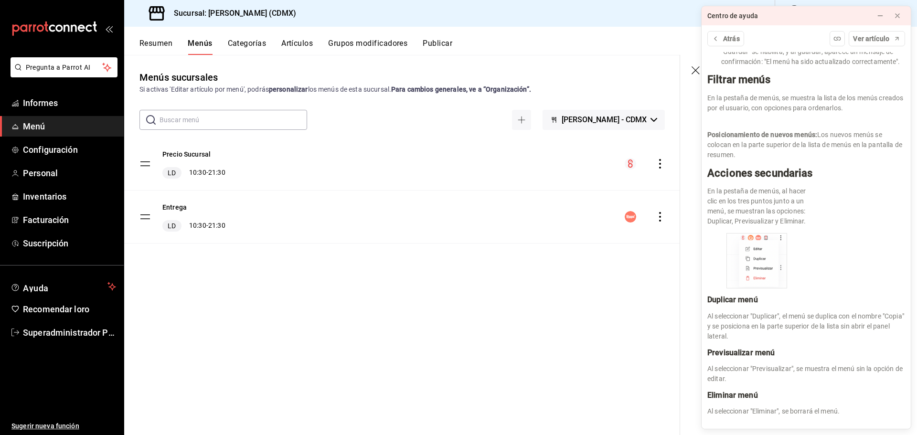
scroll to position [1063, 0]
click at [427, 299] on div "Menús sucursales Si activas 'Editar artículo por menú', podrás personalizar los…" at bounding box center [402, 252] width 556 height 365
drag, startPoint x: 188, startPoint y: 212, endPoint x: 190, endPoint y: 207, distance: 5.1
click at [192, 208] on div "Entrega LD 10:30 - 21:30" at bounding box center [193, 217] width 63 height 30
click at [173, 205] on font "Entrega" at bounding box center [174, 208] width 24 height 8
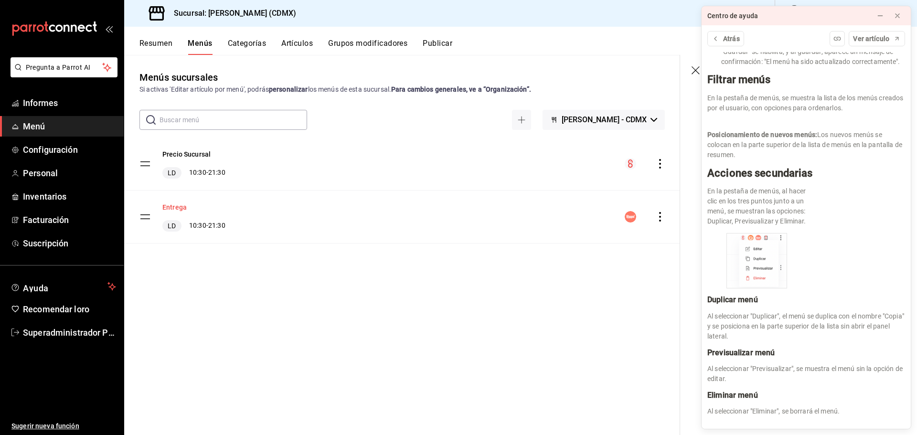
click at [173, 205] on font "Entrega" at bounding box center [174, 208] width 24 height 8
drag, startPoint x: 895, startPoint y: 14, endPoint x: 879, endPoint y: 20, distance: 16.8
click at [896, 14] on icon at bounding box center [897, 16] width 8 height 8
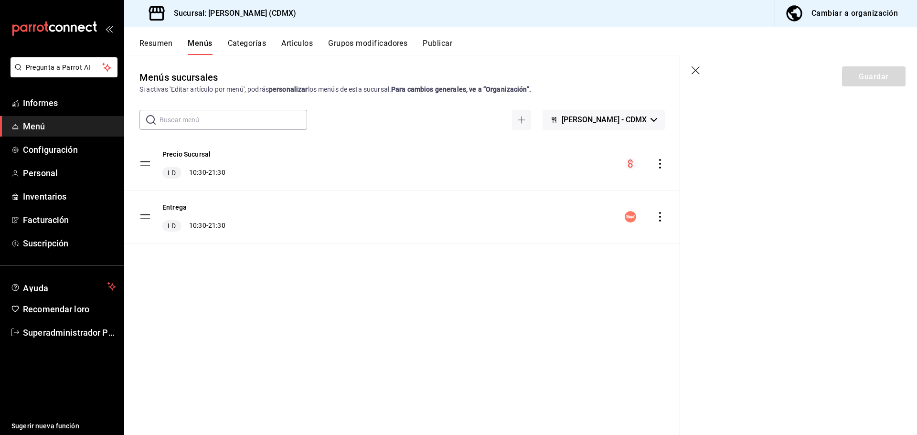
click at [858, 89] on header "Guardar" at bounding box center [798, 74] width 237 height 39
click at [871, 70] on div "Guardar" at bounding box center [873, 76] width 63 height 20
click at [872, 75] on div "Guardar" at bounding box center [873, 76] width 63 height 20
click at [871, 76] on div "Guardar" at bounding box center [873, 76] width 63 height 20
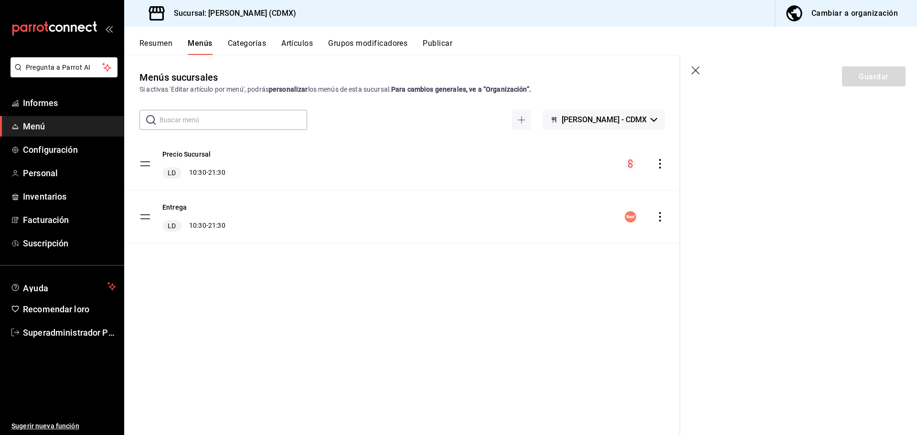
click at [871, 76] on div "Guardar" at bounding box center [873, 76] width 63 height 20
drag, startPoint x: 871, startPoint y: 76, endPoint x: 851, endPoint y: 26, distance: 54.0
click at [871, 77] on div "Guardar" at bounding box center [873, 76] width 63 height 20
click at [848, 10] on font "Cambiar a organización" at bounding box center [854, 13] width 86 height 9
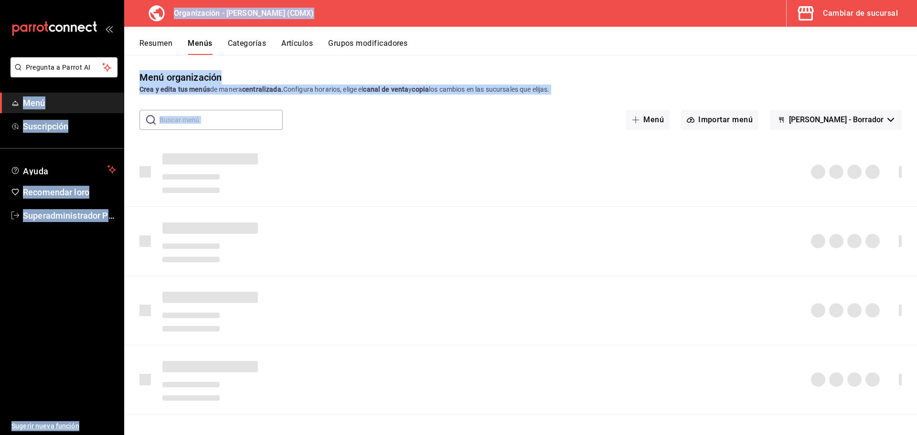
click at [351, 111] on div "​ ​ Menú Importar menú Peter Lunch - Borrador" at bounding box center [520, 120] width 792 height 20
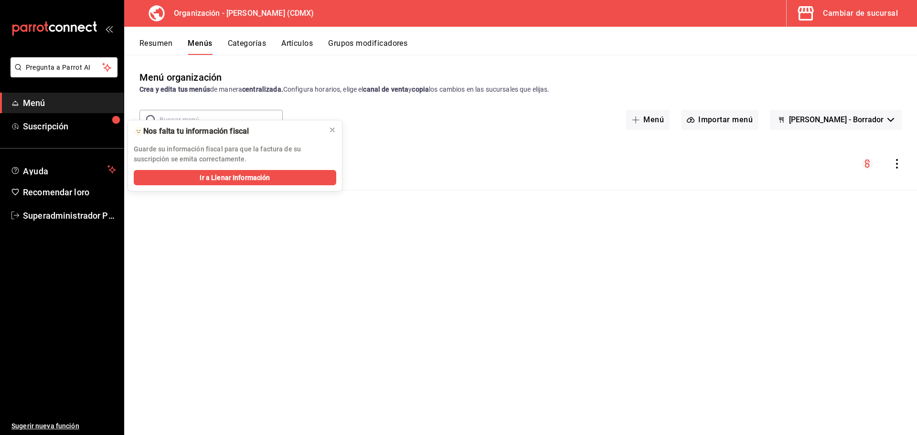
click at [564, 257] on div "Menú organización Crea y edita tus menús de manera centralizada. Configura hora…" at bounding box center [520, 252] width 792 height 365
click at [333, 125] on div at bounding box center [332, 130] width 8 height 10
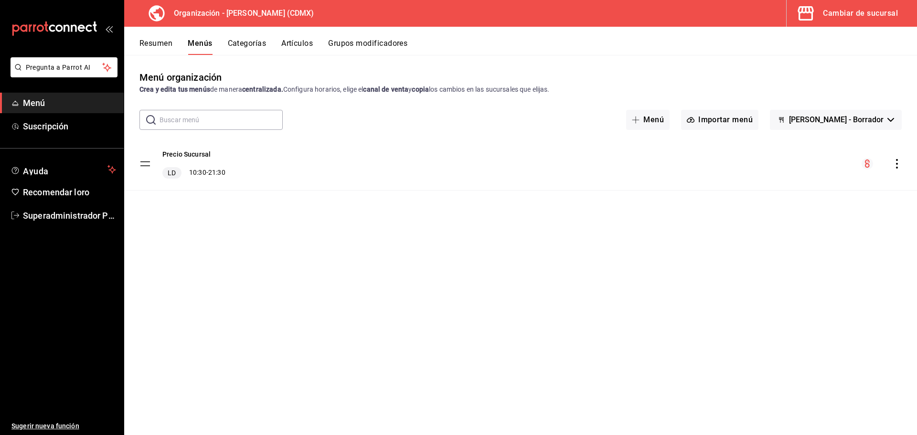
click at [894, 167] on icon "comportamiento" at bounding box center [897, 164] width 10 height 10
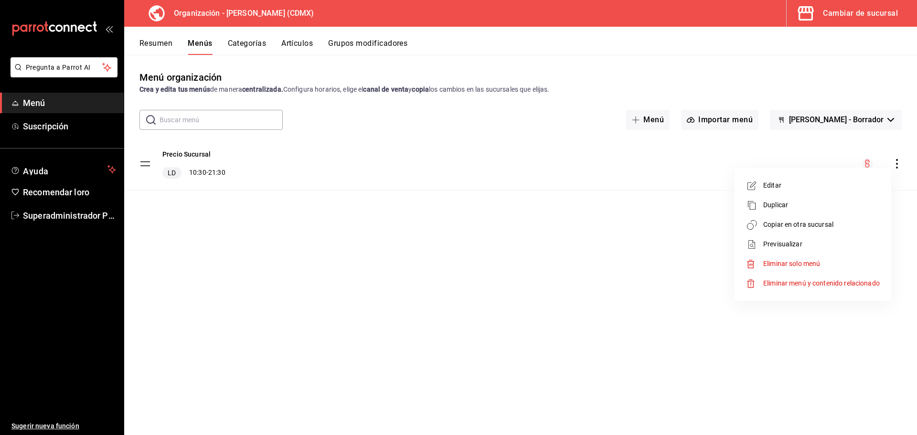
click at [759, 203] on div at bounding box center [754, 205] width 17 height 11
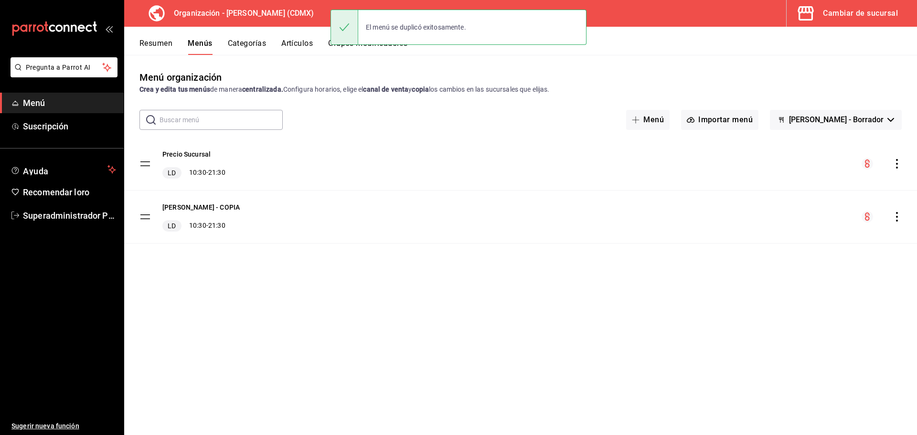
click at [863, 216] on circle "mesa de creación de menús" at bounding box center [866, 216] width 11 height 11
click at [894, 215] on icon "comportamiento" at bounding box center [897, 217] width 10 height 10
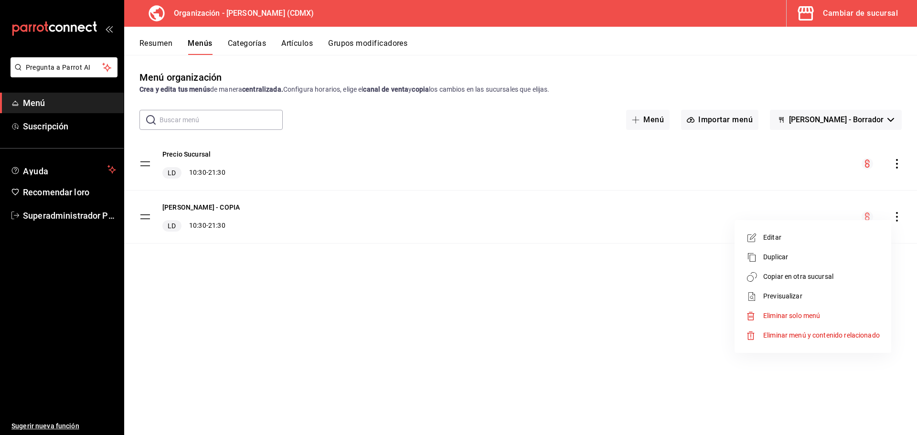
click at [765, 239] on font "Editar" at bounding box center [772, 237] width 18 height 8
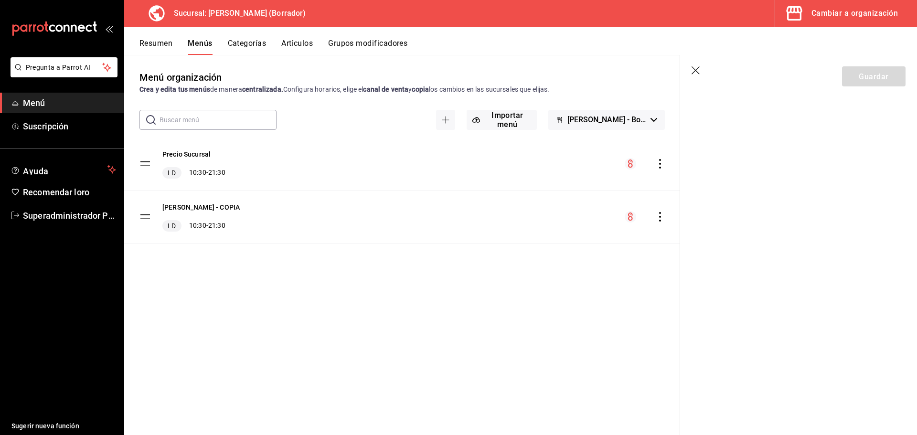
click at [657, 216] on icon "comportamiento" at bounding box center [660, 217] width 10 height 10
click at [542, 235] on font "Editar" at bounding box center [535, 237] width 18 height 8
click at [655, 213] on icon "comportamiento" at bounding box center [660, 217] width 10 height 10
click at [578, 314] on font "Eliminar solo menú" at bounding box center [554, 316] width 57 height 8
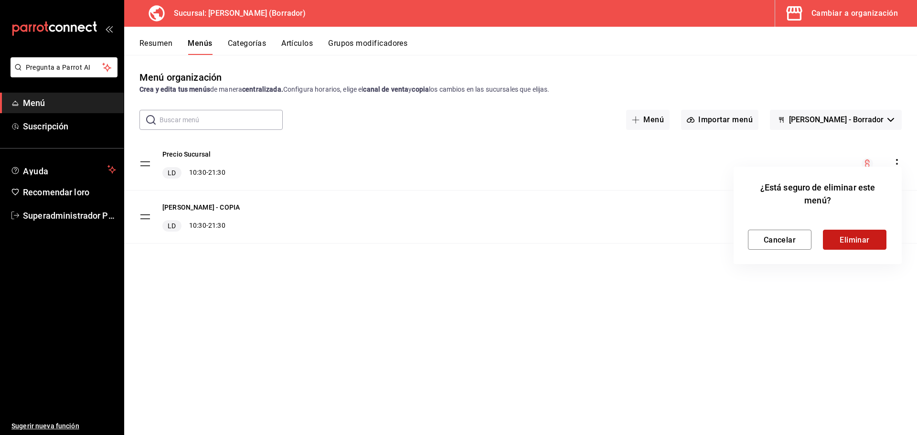
click at [863, 244] on font "Eliminar" at bounding box center [854, 239] width 30 height 9
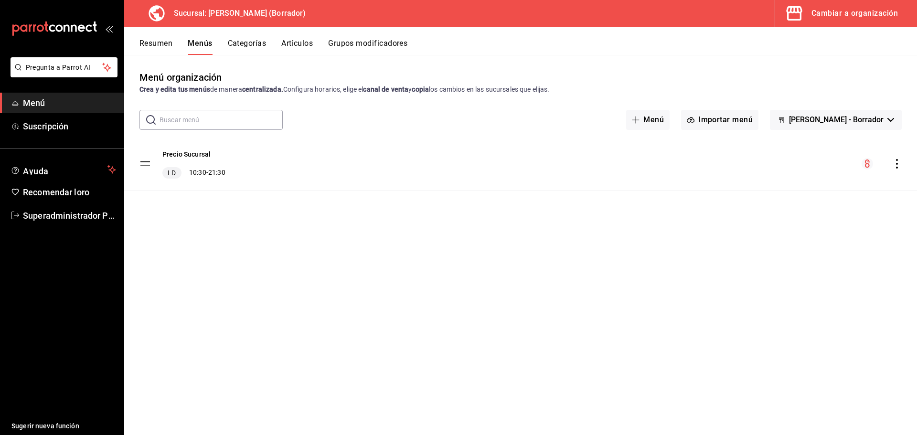
click at [49, 104] on span "Menú" at bounding box center [69, 102] width 93 height 13
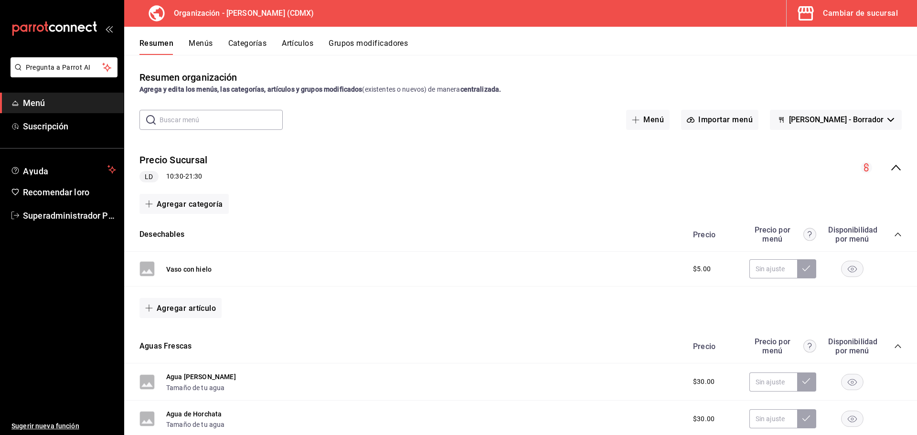
click at [199, 41] on font "Menús" at bounding box center [201, 43] width 24 height 9
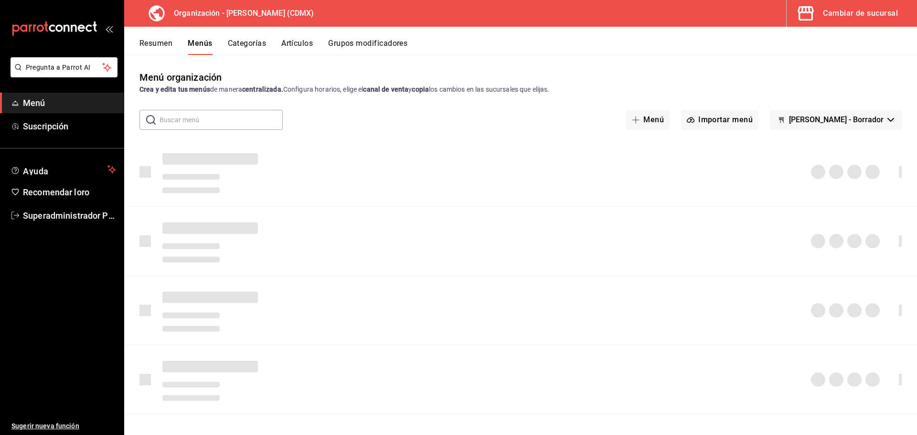
click at [243, 42] on font "Categorías" at bounding box center [247, 43] width 39 height 9
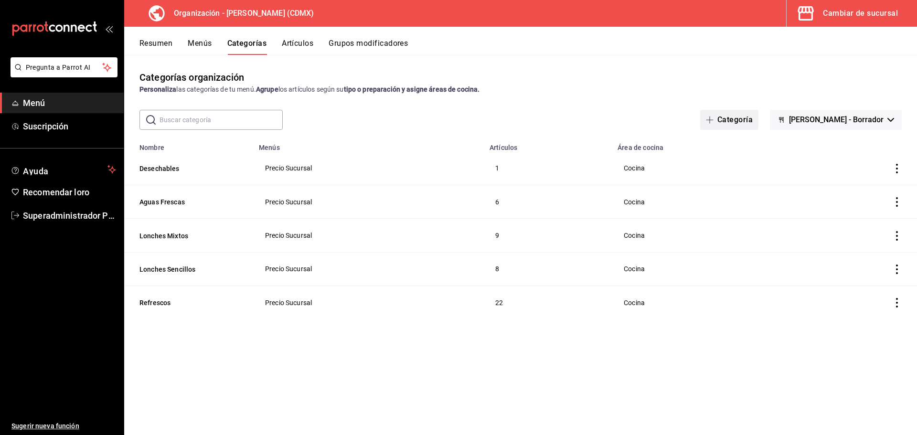
click at [744, 121] on font "Categoría" at bounding box center [734, 119] width 35 height 9
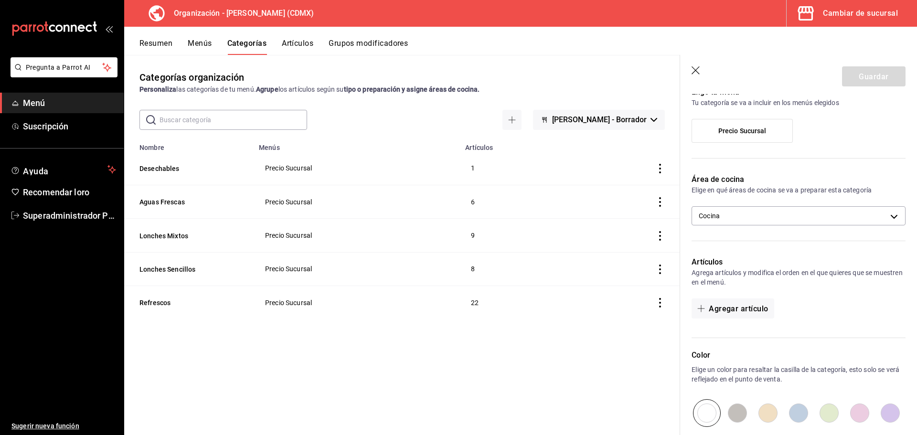
scroll to position [49, 0]
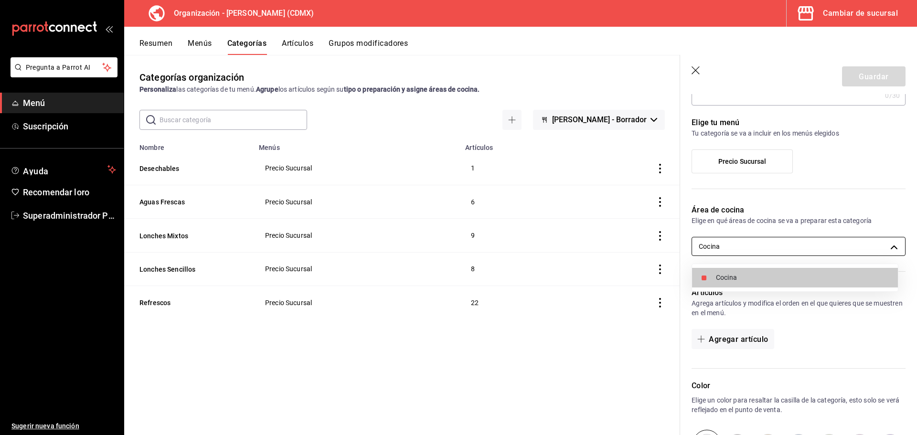
click at [725, 244] on body "Pregunta a Parrot AI Menú Suscripción Ayuda Recomendar loro Superadministrador …" at bounding box center [458, 217] width 917 height 435
click at [725, 244] on div at bounding box center [458, 217] width 917 height 435
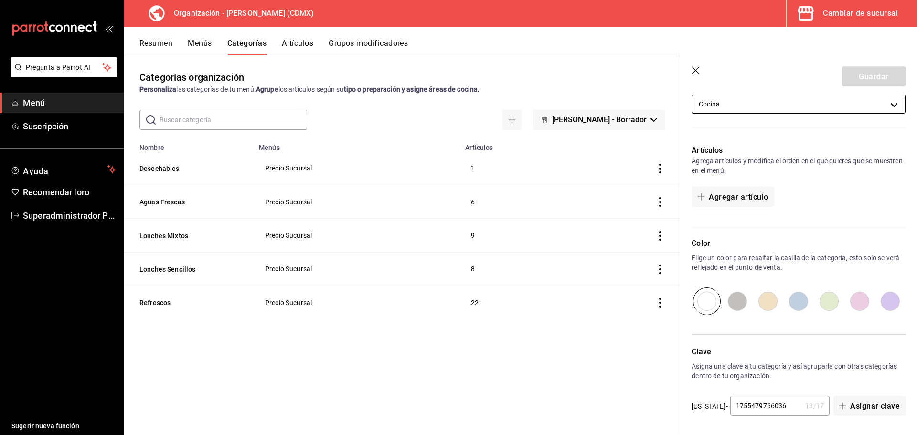
scroll to position [192, 0]
click at [736, 199] on font "Agregar artículo" at bounding box center [737, 195] width 59 height 9
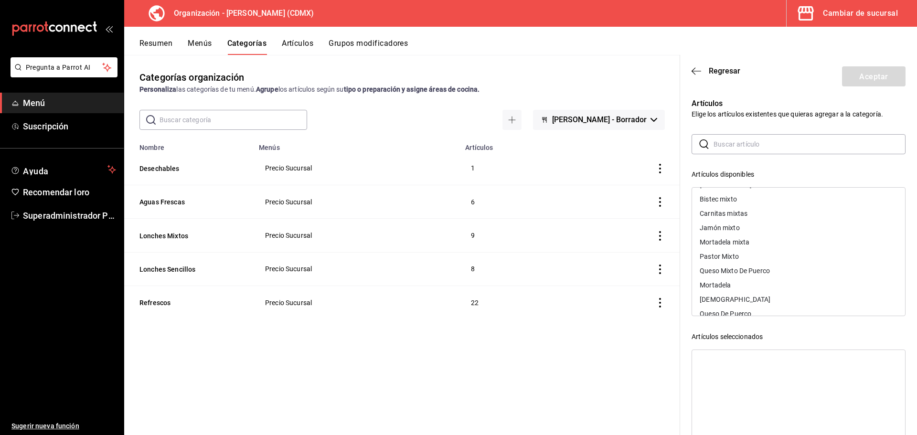
scroll to position [0, 0]
click at [693, 73] on icon "button" at bounding box center [693, 70] width 4 height 7
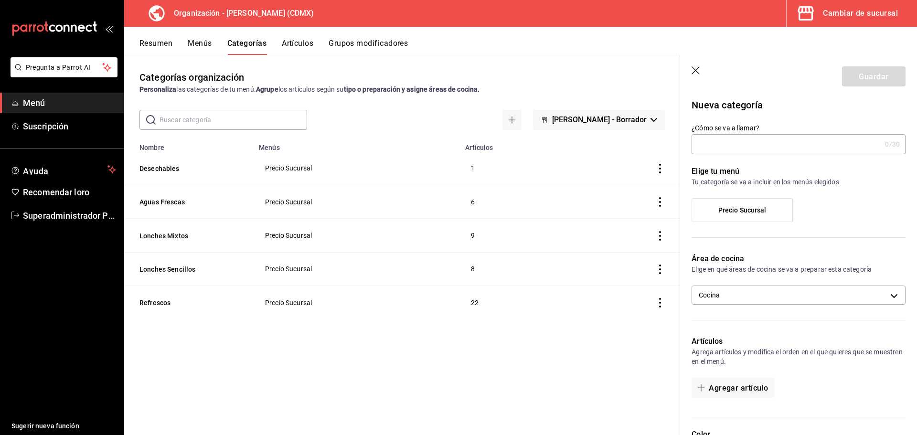
click at [696, 71] on icon "button" at bounding box center [696, 71] width 10 height 10
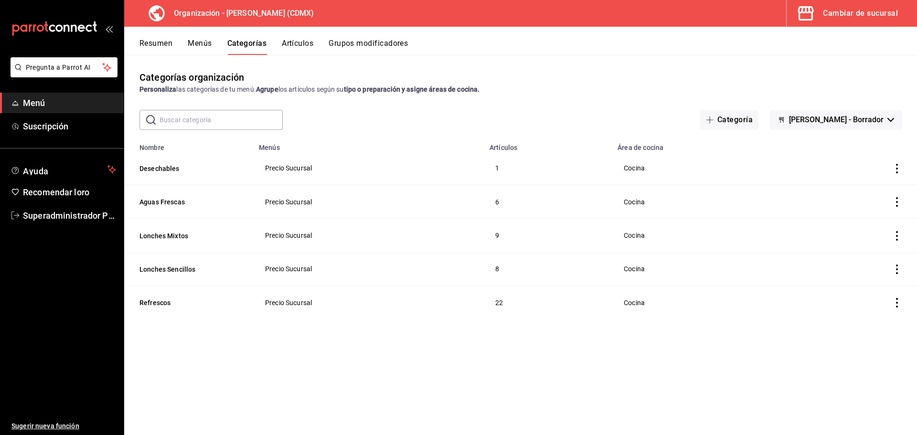
click at [305, 45] on font "Artículos" at bounding box center [298, 43] width 32 height 9
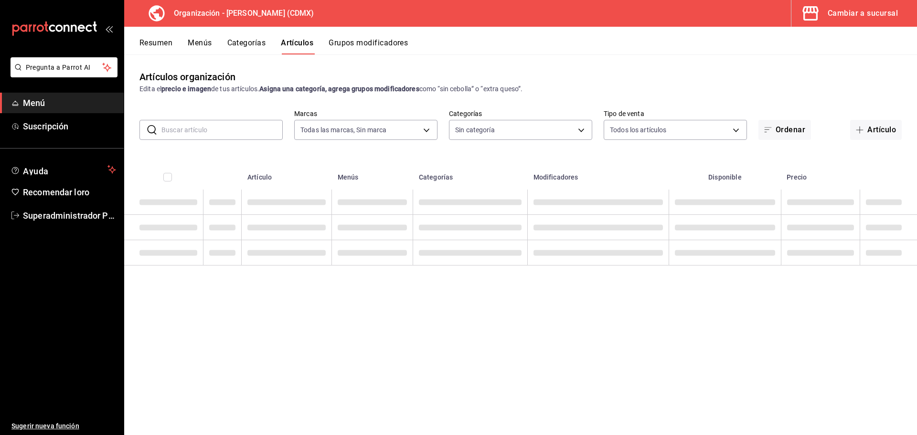
type input "2f62df8c-6ca4-4d10-9703-03b25ca5e50b"
type input "7796acc6-6830-460e-9095-29182705febe,6f5456cb-1632-4b13-adec-fb89f8b70bc1,5f866…"
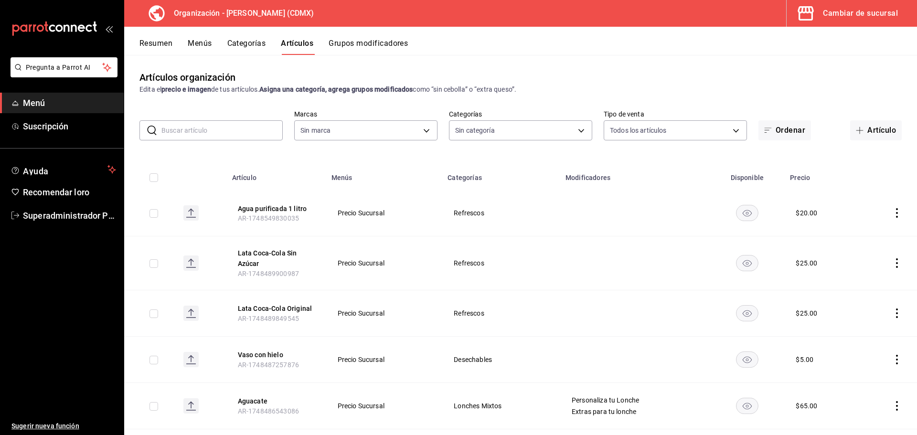
click at [874, 5] on button "Cambiar de sucursal" at bounding box center [847, 13] width 123 height 27
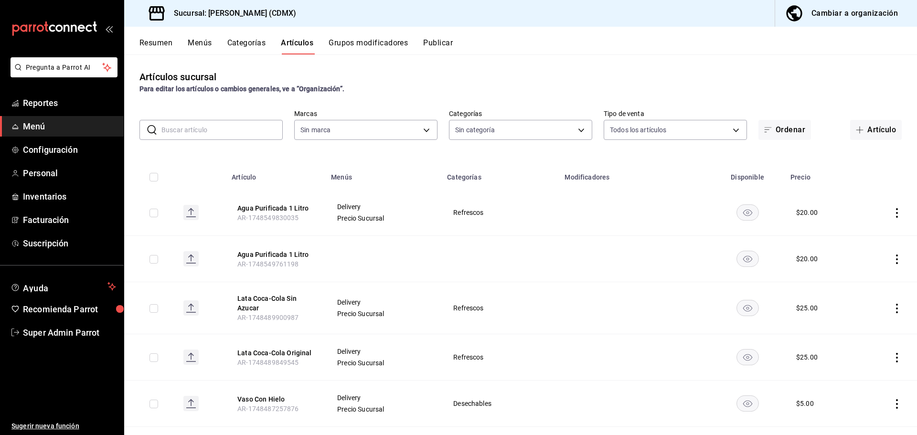
type input "2846ecd2-1ab1-471f-a8a8-cb2173088fbe"
type input "20d43c7a-5c3a-4a88-8b71-3b3b3165dbc2,82ca683c-7bce-48da-b056-d8519fd5e0a4,52378…"
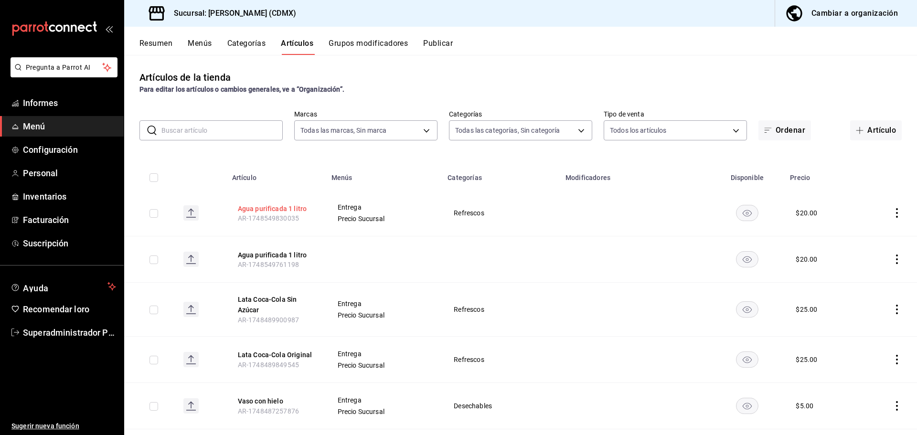
click at [256, 206] on font "Agua purificada 1 litro" at bounding box center [272, 209] width 69 height 8
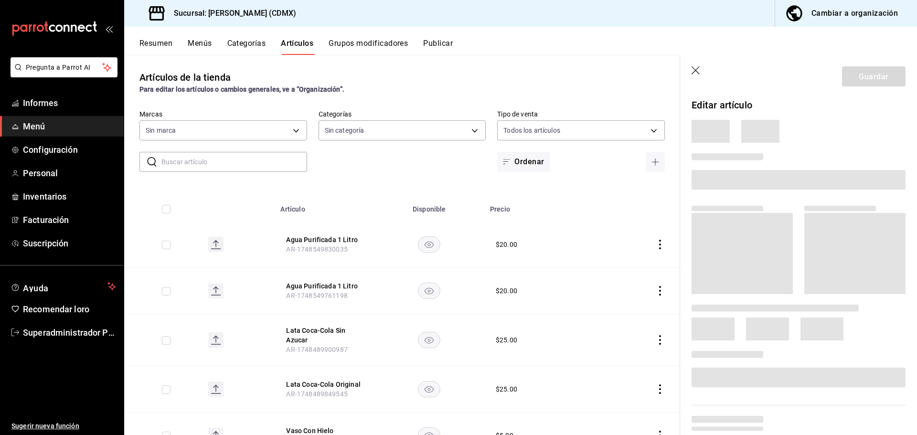
type input "20d43c7a-5c3a-4a88-8b71-3b3b3165dbc2,82ca683c-7bce-48da-b056-d8519fd5e0a4,52378…"
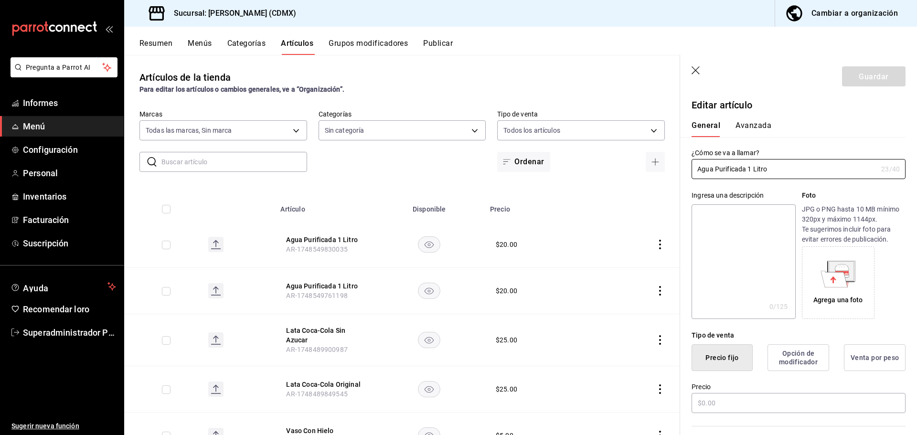
type input "2846ecd2-1ab1-471f-a8a8-cb2173088fbe"
type input "$20.00"
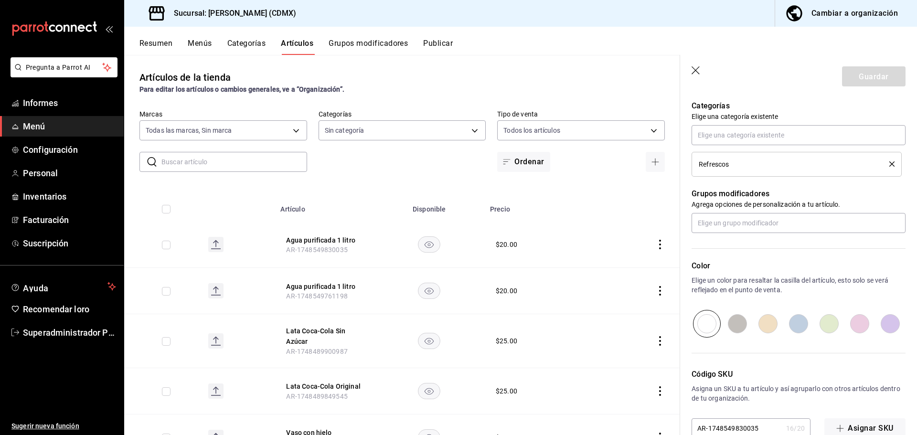
scroll to position [370, 0]
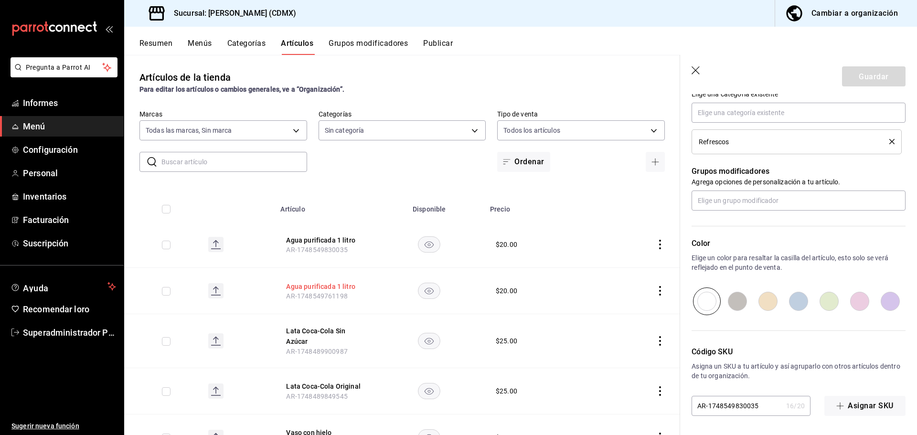
click at [326, 281] on button "Agua purificada 1 litro" at bounding box center [324, 286] width 76 height 11
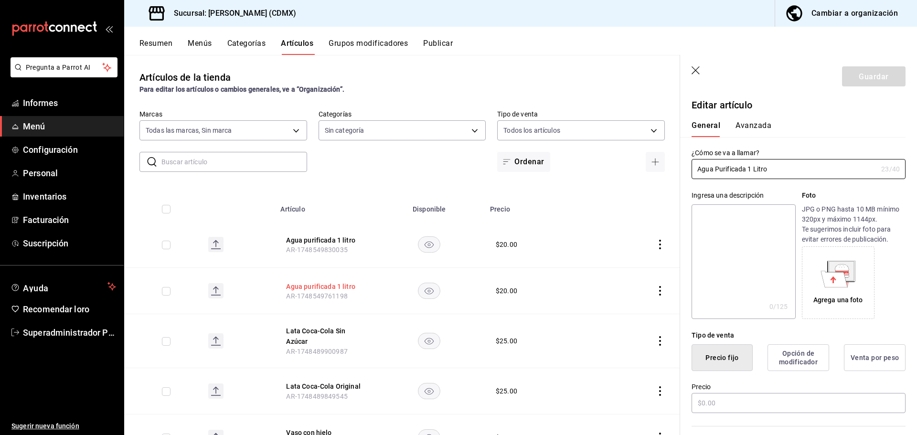
type input "$20.00"
type input "E48"
type input "90101500"
radio input "true"
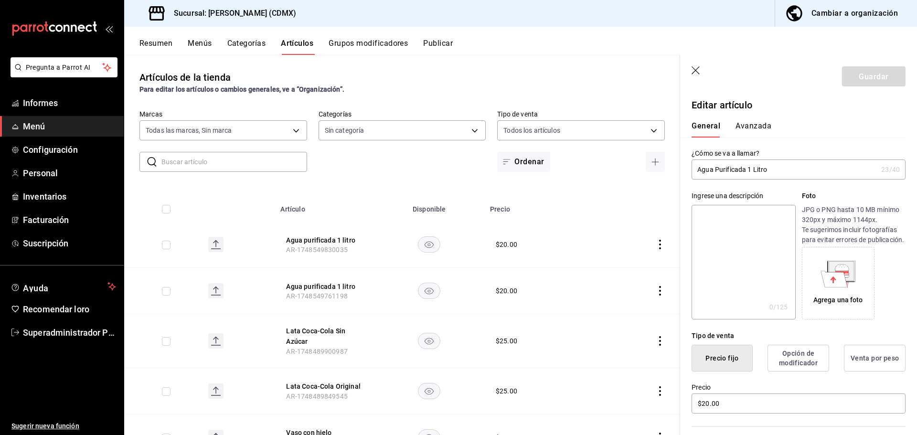
click at [763, 128] on font "Avanzada" at bounding box center [753, 125] width 36 height 9
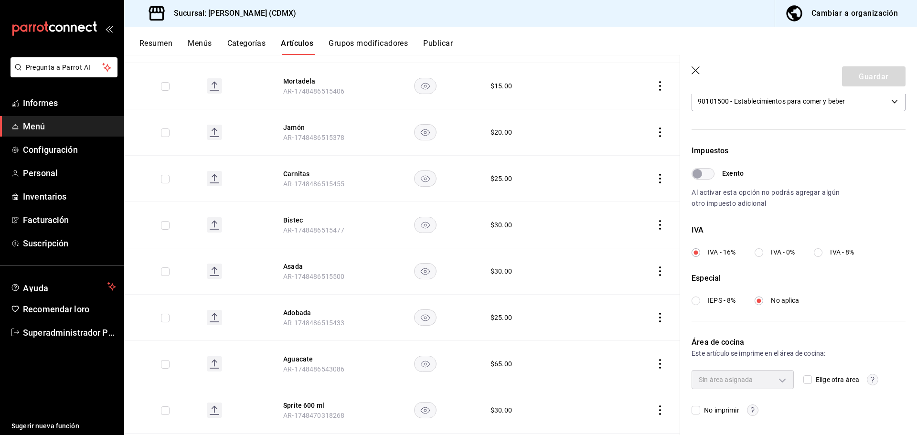
scroll to position [536, 0]
click at [204, 45] on font "Menús" at bounding box center [200, 43] width 24 height 9
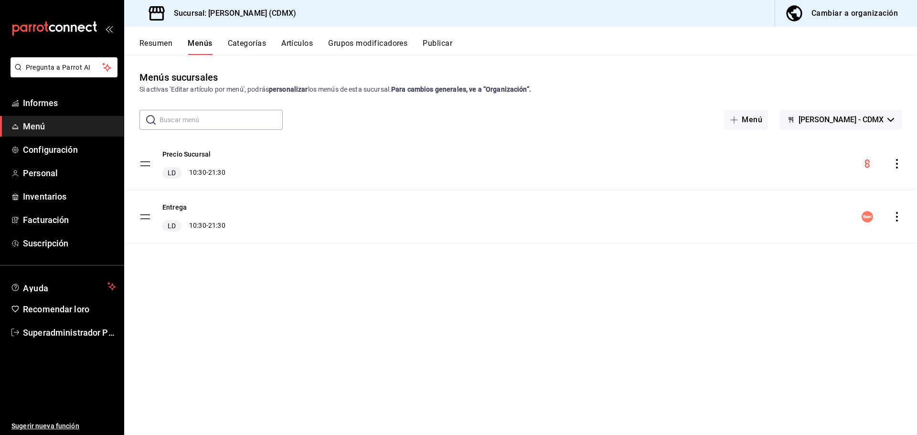
click at [152, 215] on div "Entrega LD 10:30 - 21:30" at bounding box center [182, 217] width 86 height 30
click at [147, 218] on tbody "Precio Sucursal LD 10:30 - 21:30 Entrega LD 10:30 - 21:30" at bounding box center [520, 190] width 792 height 106
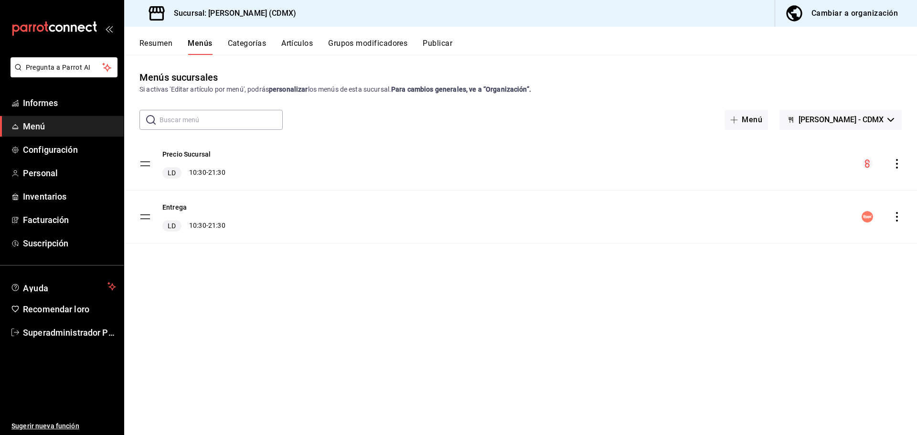
click at [147, 218] on tbody "Precio Sucursal LD 10:30 - 21:30 Entrega LD 10:30 - 21:30" at bounding box center [520, 190] width 792 height 106
click at [865, 217] on circle "mesa de creación de menús" at bounding box center [866, 216] width 11 height 11
click at [53, 239] on font "Suscripción" at bounding box center [45, 243] width 45 height 10
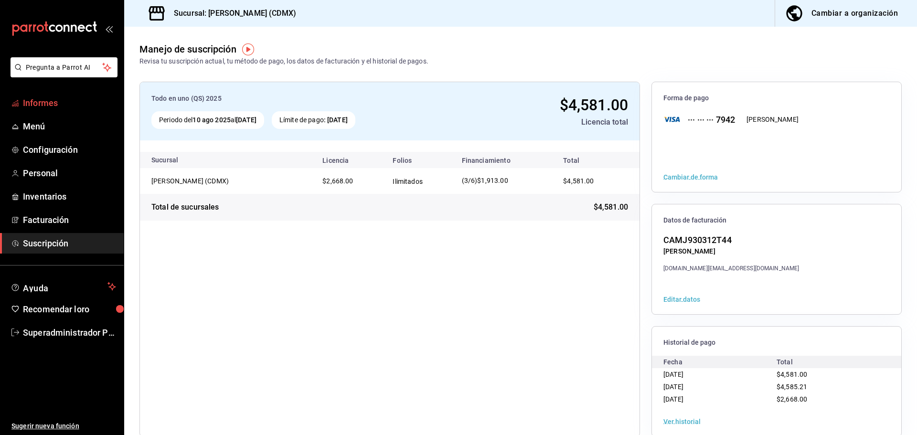
click at [49, 105] on font "Informes" at bounding box center [40, 103] width 35 height 10
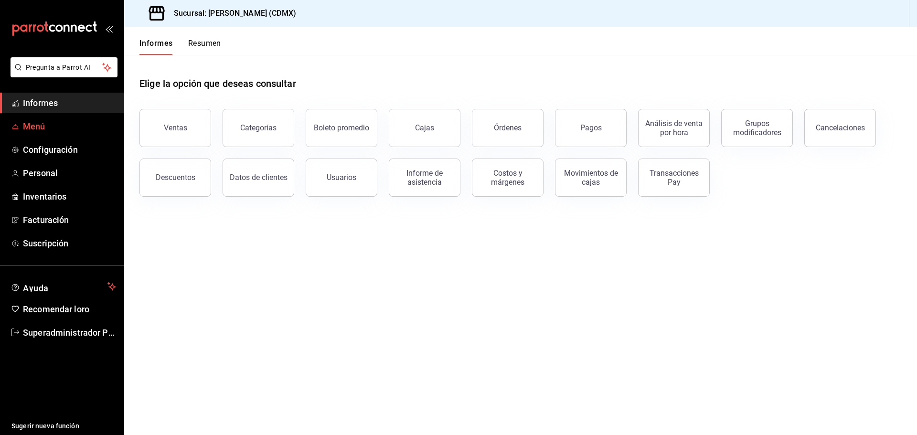
click at [41, 122] on font "Menú" at bounding box center [34, 126] width 22 height 10
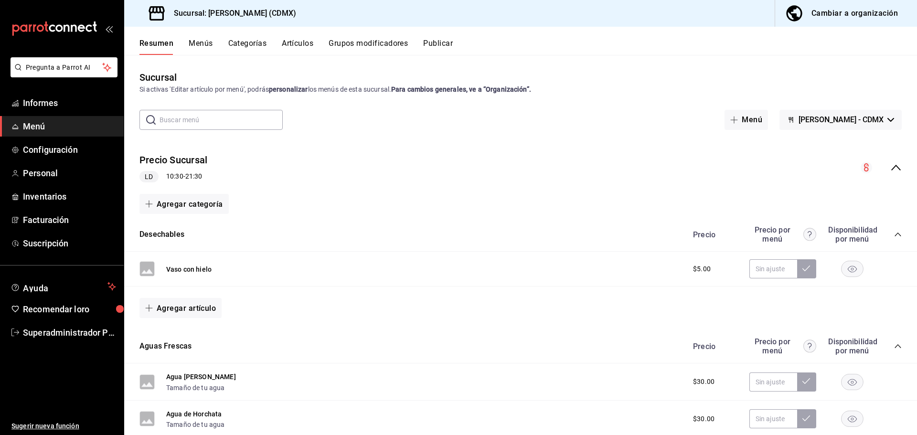
click at [198, 45] on font "Menús" at bounding box center [201, 43] width 24 height 9
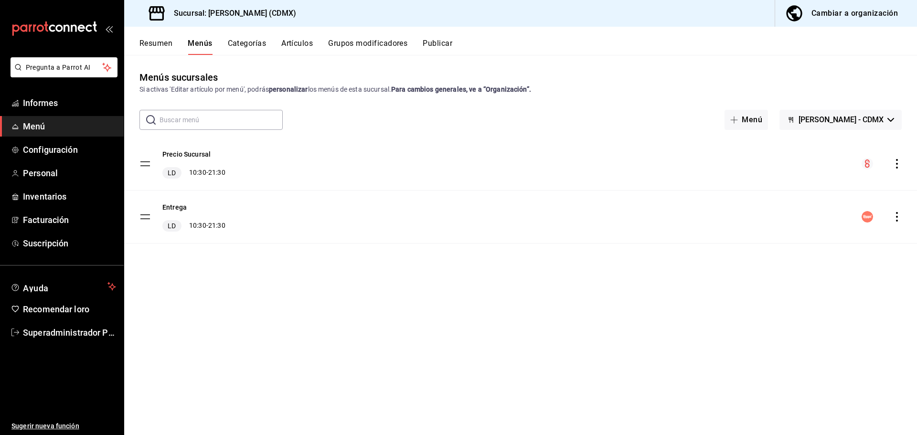
click at [895, 219] on icon "comportamiento" at bounding box center [897, 217] width 10 height 10
click at [796, 240] on span "Editar" at bounding box center [821, 237] width 116 height 10
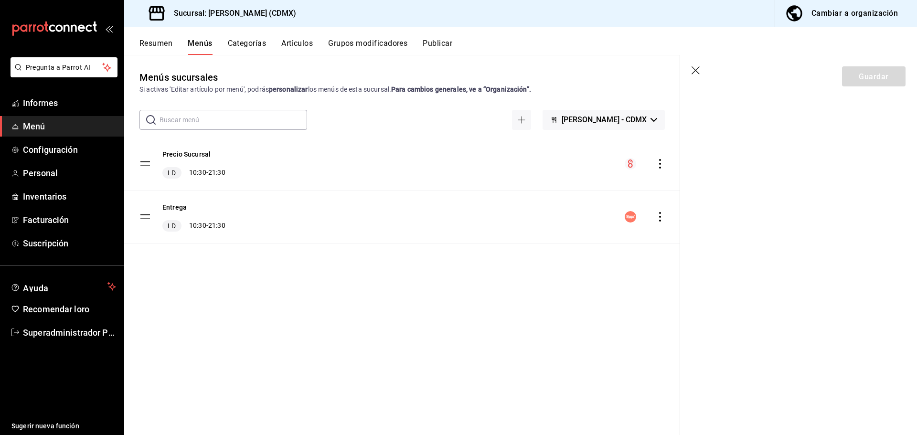
click at [659, 213] on icon "comportamiento" at bounding box center [660, 217] width 10 height 10
click at [548, 236] on span "Editar" at bounding box center [584, 237] width 116 height 10
click at [660, 212] on icon "comportamiento" at bounding box center [660, 217] width 2 height 10
click at [572, 236] on span "Editar" at bounding box center [584, 237] width 116 height 10
click at [698, 75] on icon "button" at bounding box center [696, 71] width 10 height 10
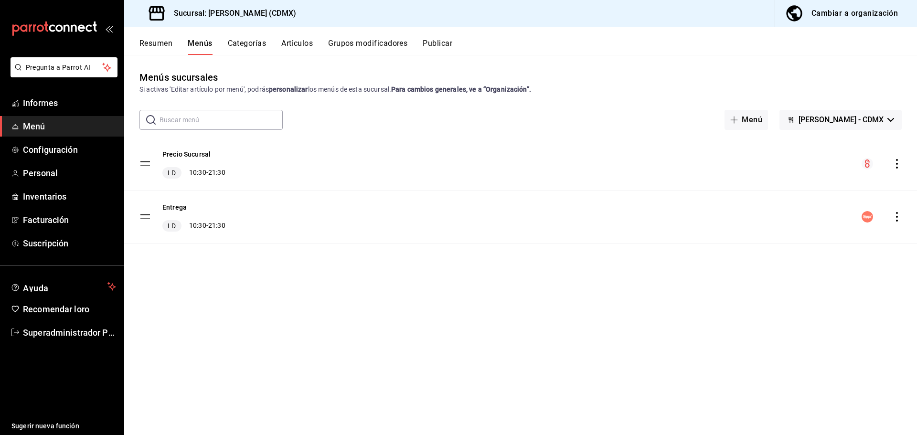
click at [896, 218] on icon "comportamiento" at bounding box center [897, 217] width 10 height 10
click at [804, 237] on span "Editar" at bounding box center [821, 237] width 116 height 10
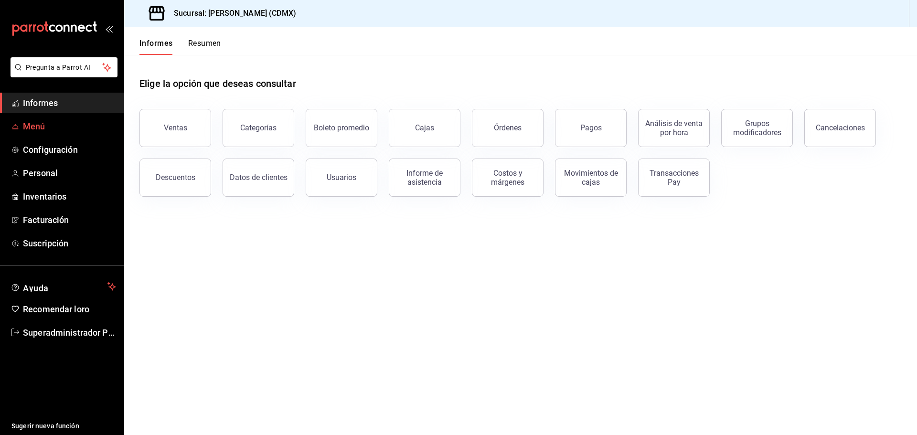
click at [49, 129] on span "Menú" at bounding box center [69, 126] width 93 height 13
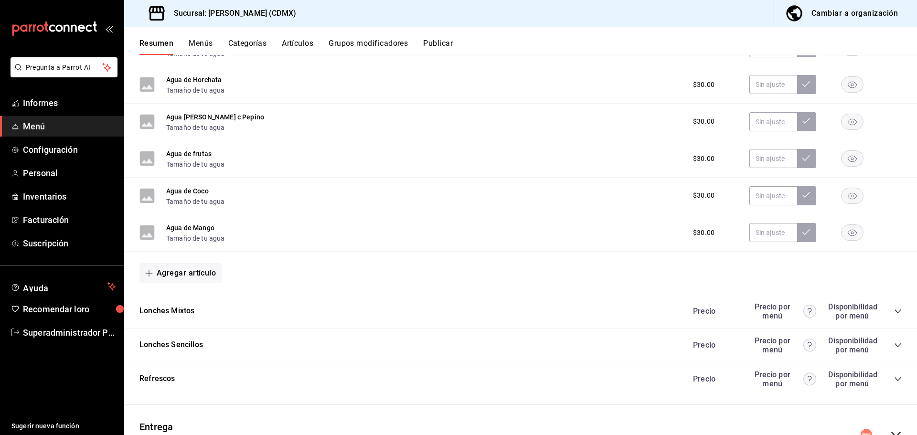
scroll to position [379, 0]
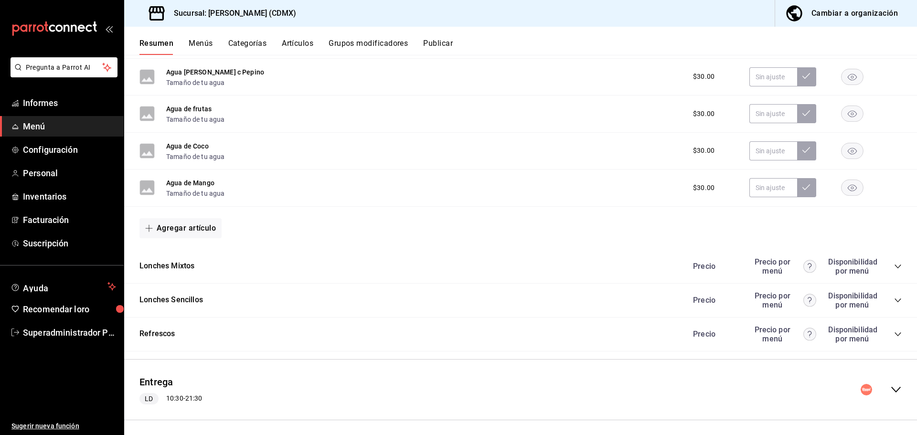
click at [891, 384] on icon "colapsar-fila-del-menú" at bounding box center [895, 389] width 11 height 11
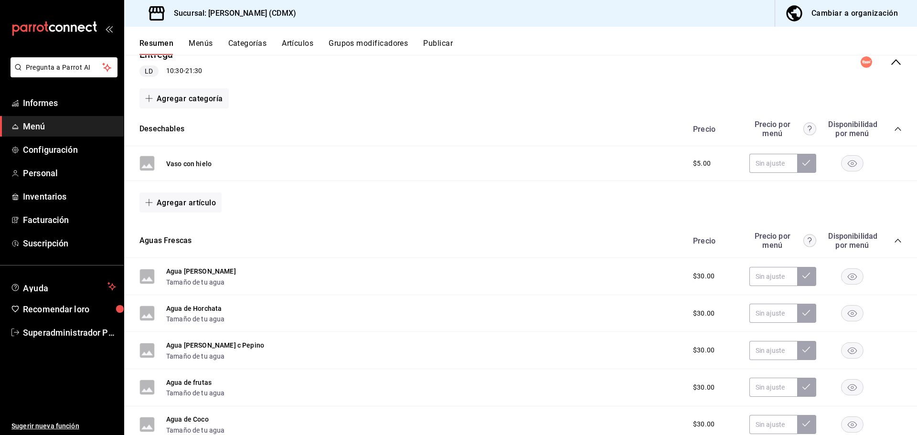
scroll to position [618, 0]
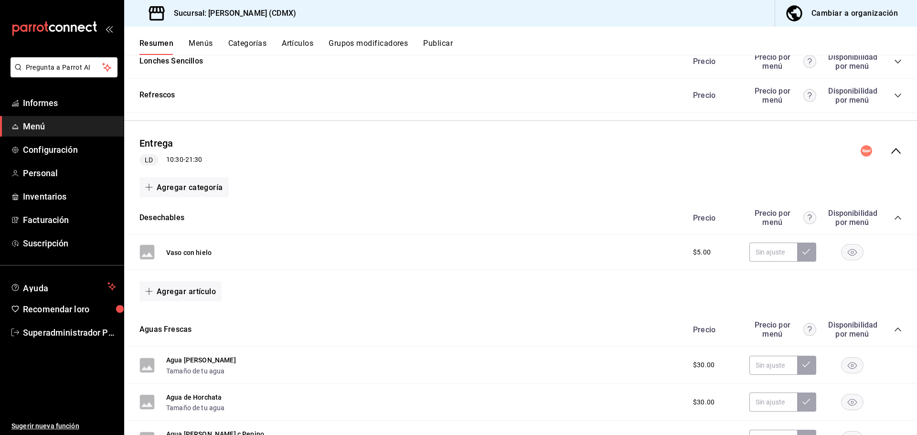
click at [183, 156] on font "10:30" at bounding box center [174, 160] width 17 height 8
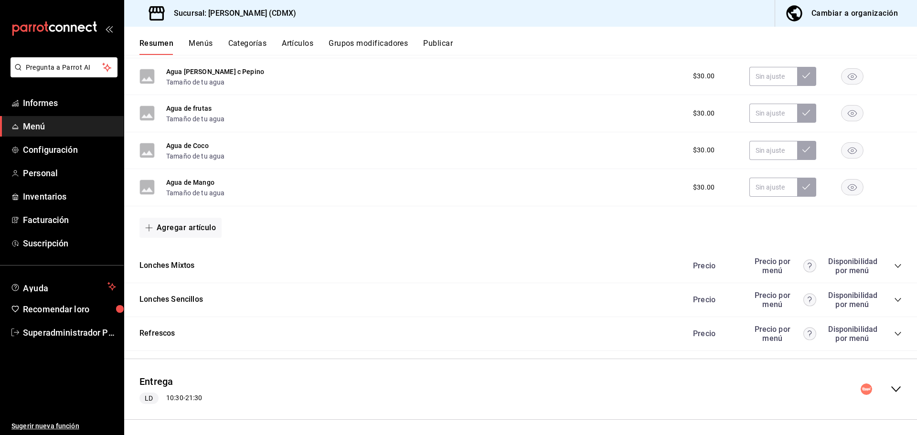
scroll to position [379, 0]
click at [164, 382] on font "Entrega" at bounding box center [156, 382] width 34 height 11
